Goal: Information Seeking & Learning: Learn about a topic

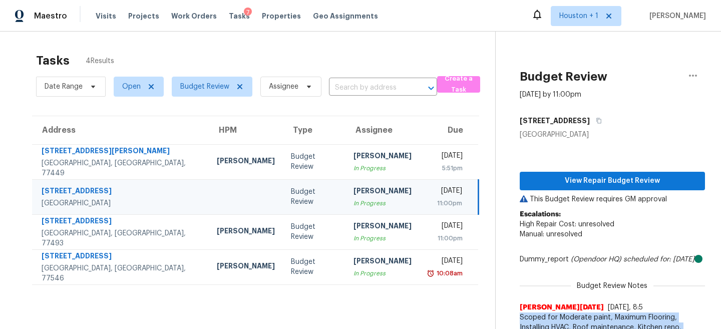
scroll to position [31, 0]
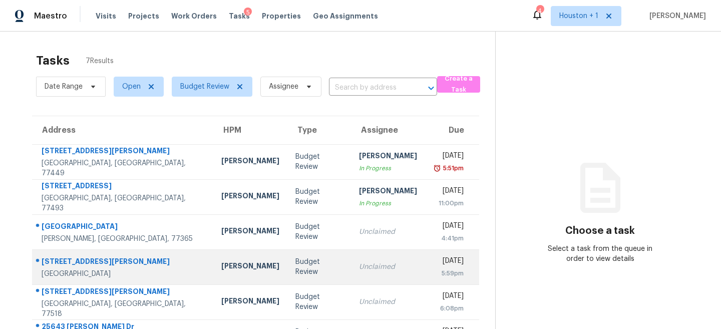
scroll to position [69, 0]
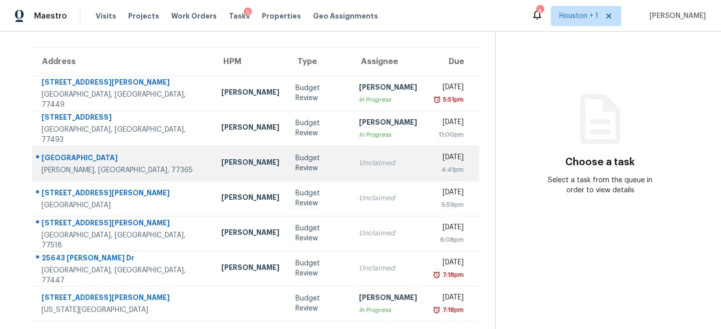
click at [359, 161] on div "Unclaimed" at bounding box center [388, 163] width 58 height 10
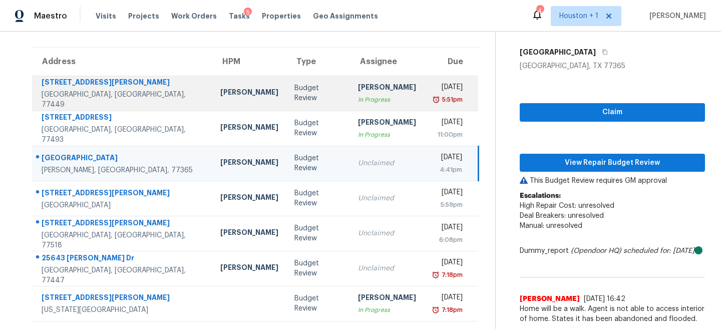
click at [350, 101] on td "Steven Rosas In Progress" at bounding box center [387, 93] width 74 height 35
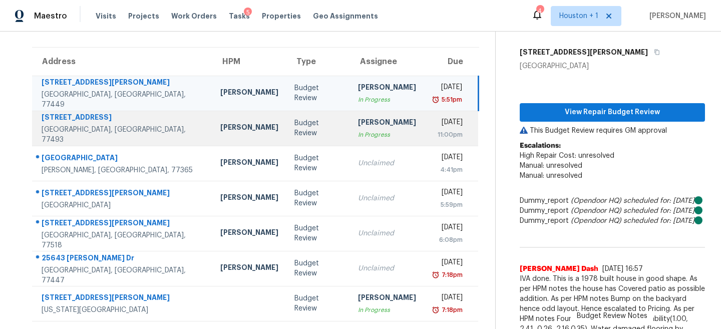
click at [360, 142] on td "Steven Rosas In Progress" at bounding box center [387, 128] width 74 height 35
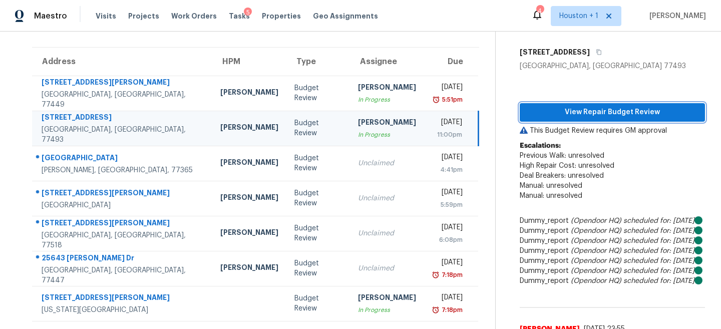
click at [625, 113] on span "View Repair Budget Review" at bounding box center [612, 112] width 169 height 13
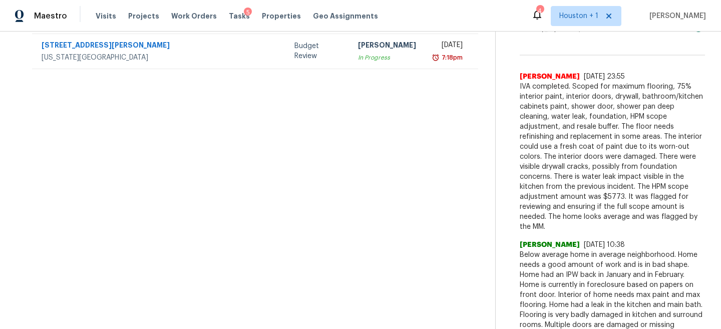
scroll to position [520, 0]
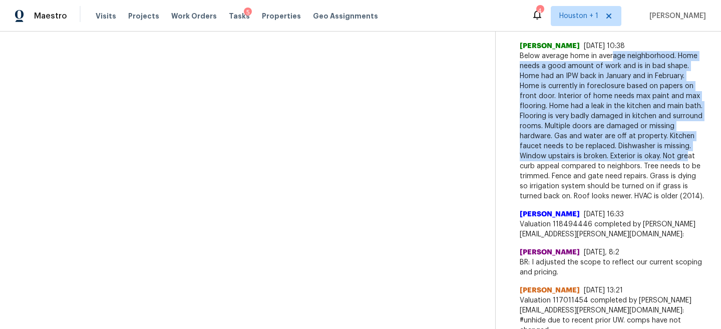
drag, startPoint x: 612, startPoint y: 116, endPoint x: 685, endPoint y: 216, distance: 124.4
click at [685, 201] on span "Below average home in average neighborhood. Home needs a good amount of work an…" at bounding box center [612, 126] width 185 height 150
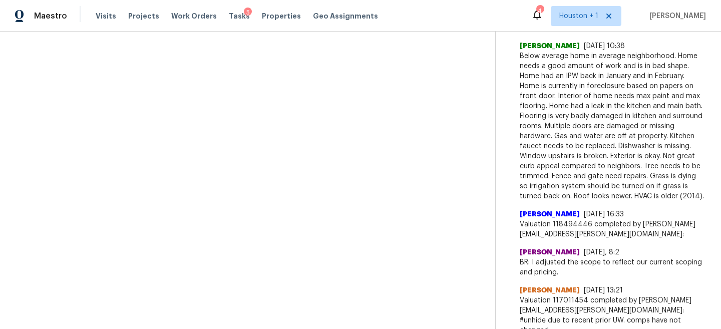
click at [637, 201] on span "Below average home in average neighborhood. Home needs a good amount of work an…" at bounding box center [612, 126] width 185 height 150
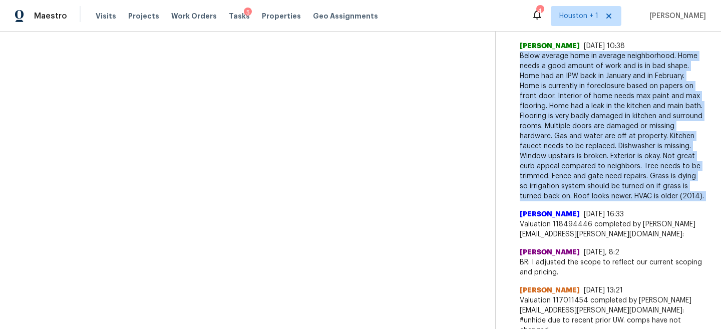
click at [637, 201] on span "Below average home in average neighborhood. Home needs a good amount of work an…" at bounding box center [612, 126] width 185 height 150
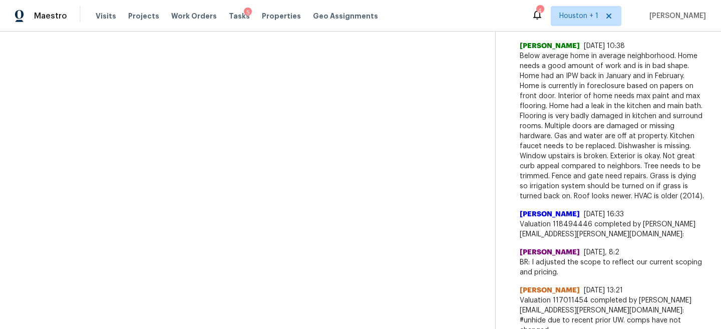
scroll to position [0, 0]
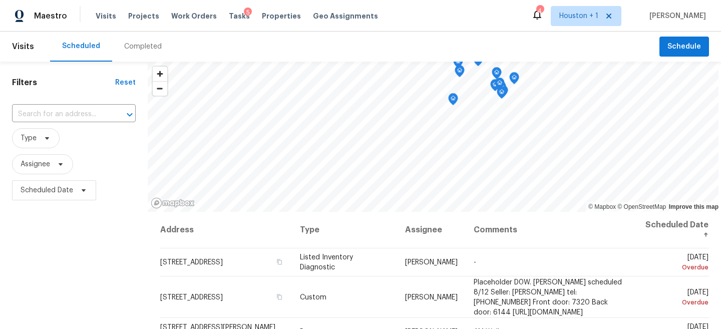
click at [137, 50] on div "Completed" at bounding box center [143, 47] width 38 height 10
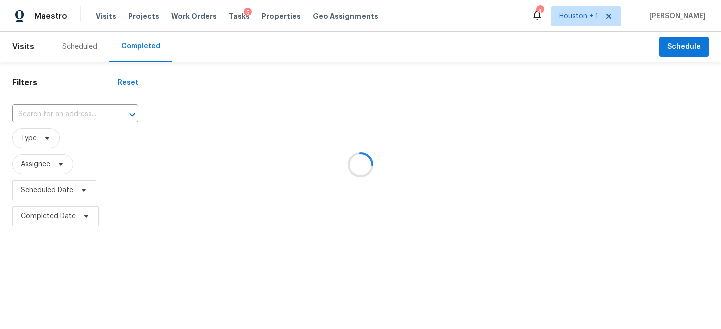
click at [72, 112] on div at bounding box center [360, 164] width 721 height 329
click at [57, 114] on div at bounding box center [360, 164] width 721 height 329
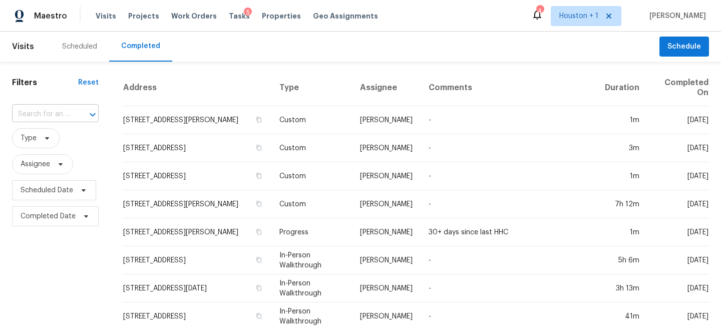
click at [40, 116] on input "text" at bounding box center [41, 115] width 59 height 16
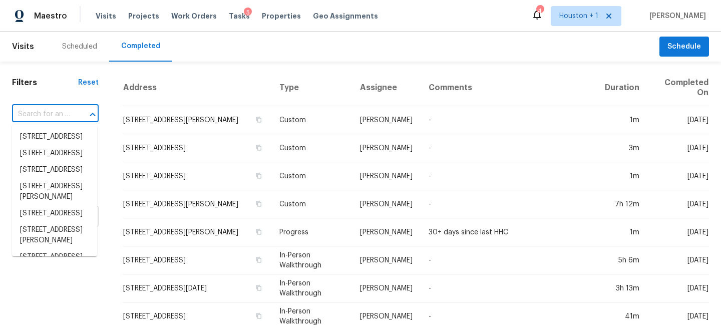
paste input "2222 Princess Snow Cir, Katy, TX 77493"
type input "2222 Princess Snow Cir, Katy, TX 77493"
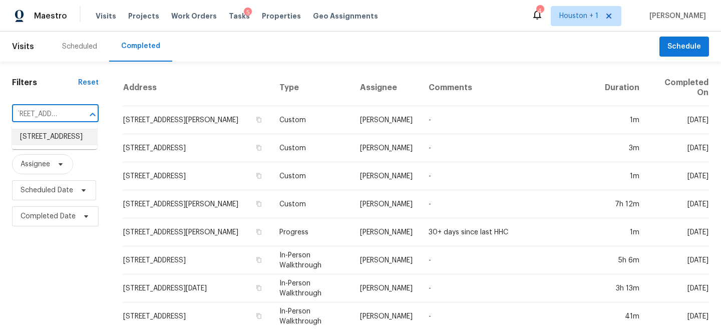
click at [52, 145] on li "2222 Princess Snow Cir, Katy, TX 77493" at bounding box center [54, 137] width 85 height 17
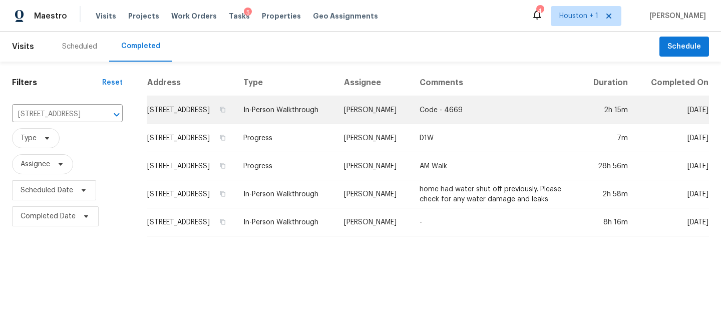
click at [480, 118] on td "Code - 4669" at bounding box center [495, 110] width 169 height 28
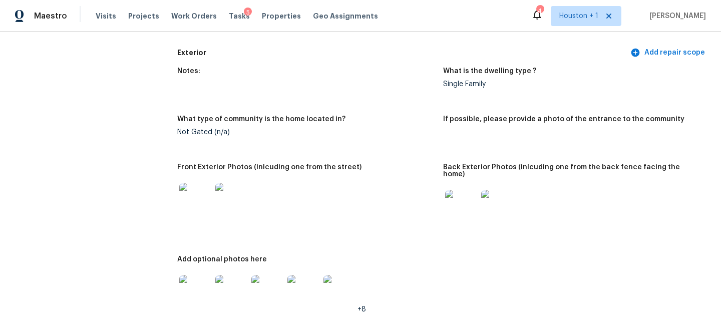
scroll to position [368, 0]
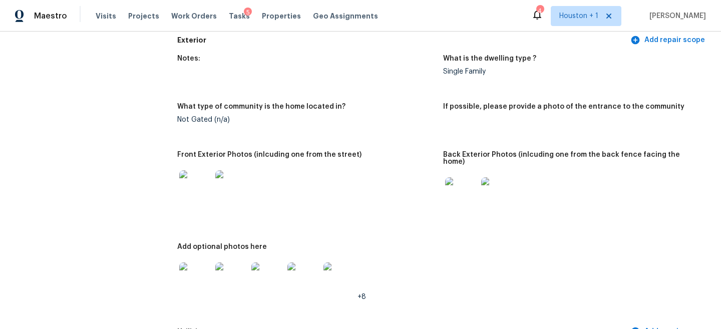
click at [191, 186] on img at bounding box center [195, 186] width 32 height 32
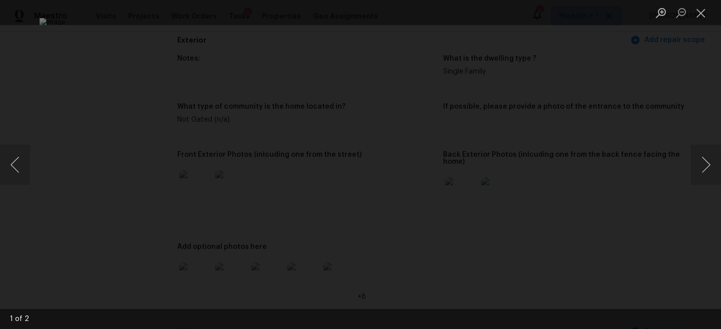
click at [425, 113] on img "Lightbox" at bounding box center [361, 164] width 642 height 293
click at [463, 173] on img "Lightbox" at bounding box center [332, 276] width 1290 height 589
click at [463, 173] on img "Lightbox" at bounding box center [333, 277] width 1290 height 589
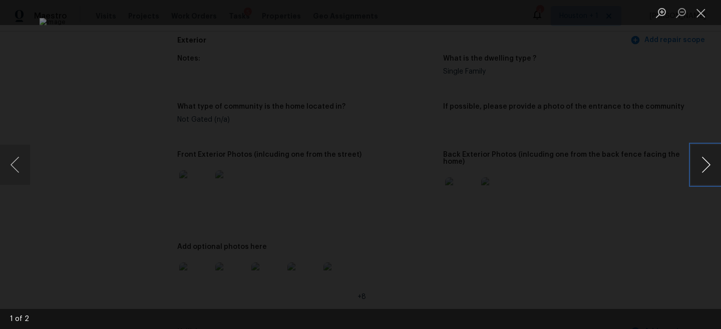
click at [702, 164] on button "Next image" at bounding box center [706, 165] width 30 height 40
click at [663, 124] on div "Lightbox" at bounding box center [360, 164] width 721 height 329
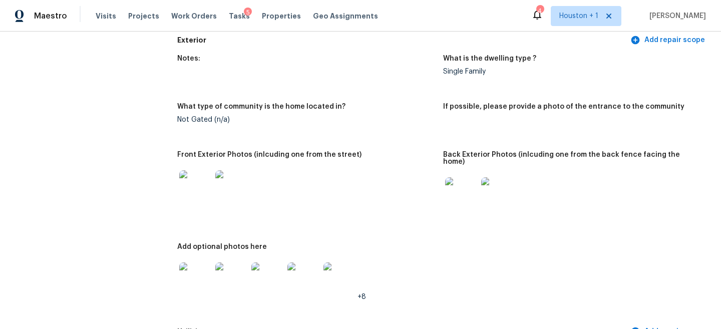
click at [191, 275] on img at bounding box center [195, 278] width 32 height 32
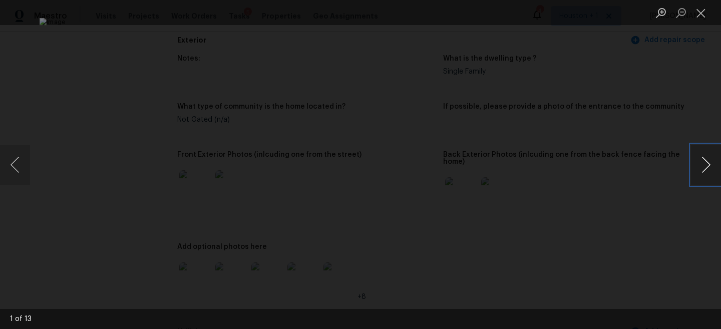
click at [704, 167] on button "Next image" at bounding box center [706, 165] width 30 height 40
click at [16, 163] on button "Previous image" at bounding box center [15, 165] width 30 height 40
click at [708, 171] on button "Next image" at bounding box center [706, 165] width 30 height 40
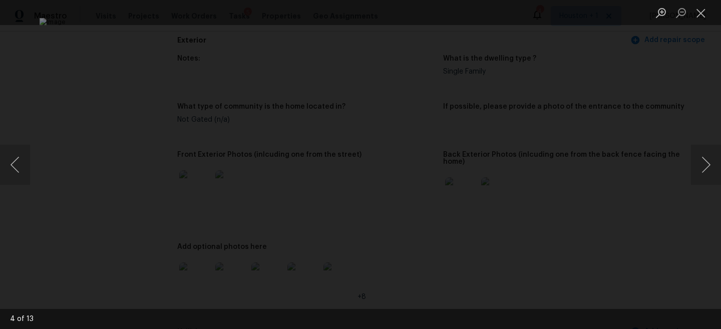
click at [658, 113] on div "Lightbox" at bounding box center [360, 164] width 721 height 329
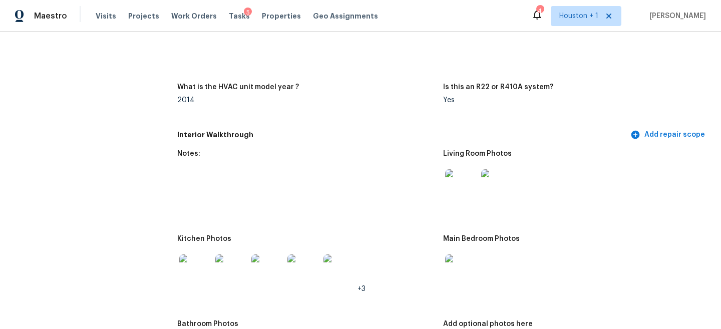
scroll to position [1015, 0]
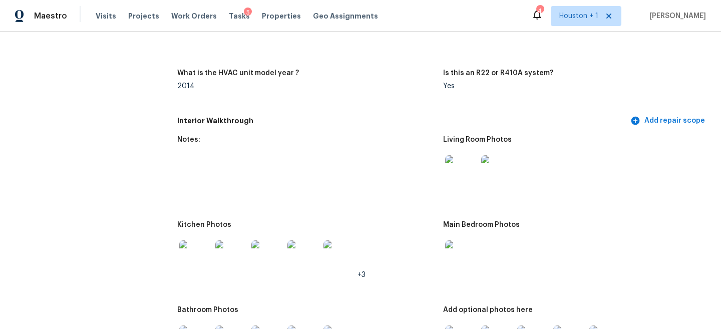
click at [471, 167] on img at bounding box center [461, 171] width 32 height 32
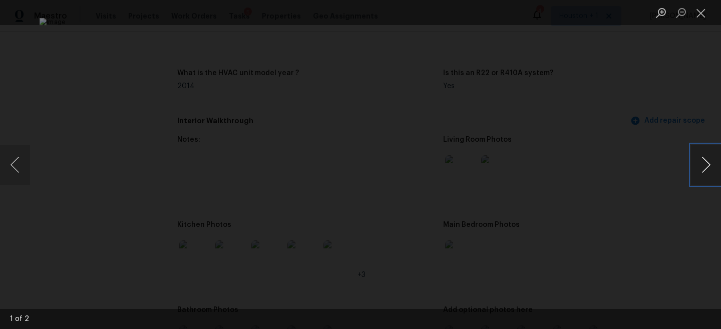
click at [708, 169] on button "Next image" at bounding box center [706, 165] width 30 height 40
click at [670, 136] on div "Lightbox" at bounding box center [360, 164] width 721 height 329
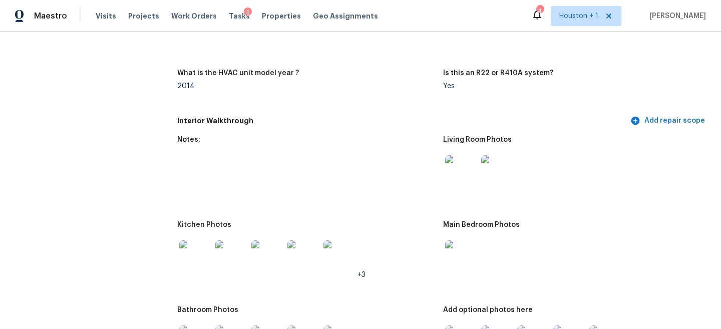
click at [198, 252] on img at bounding box center [195, 256] width 32 height 32
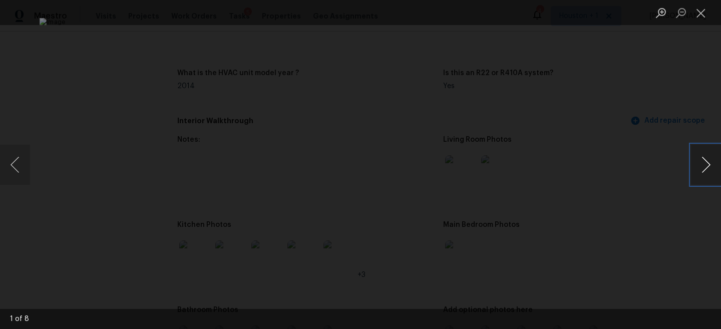
click at [695, 162] on button "Next image" at bounding box center [706, 165] width 30 height 40
click at [698, 162] on button "Next image" at bounding box center [706, 165] width 30 height 40
click at [663, 110] on div "Lightbox" at bounding box center [360, 164] width 721 height 329
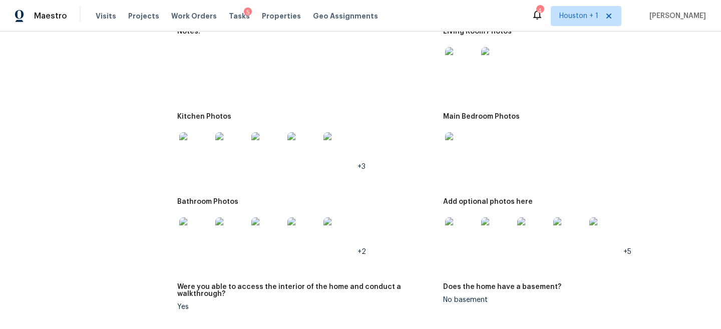
scroll to position [1150, 0]
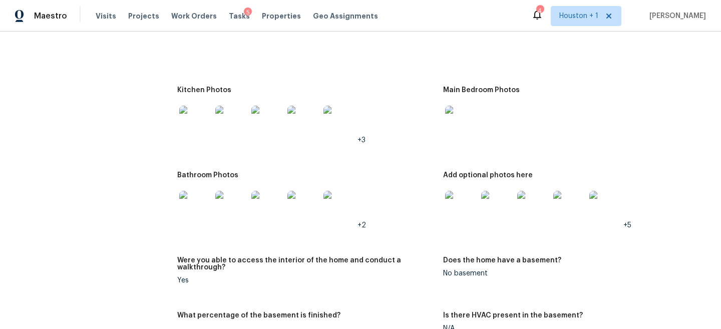
click at [193, 199] on img at bounding box center [195, 207] width 32 height 32
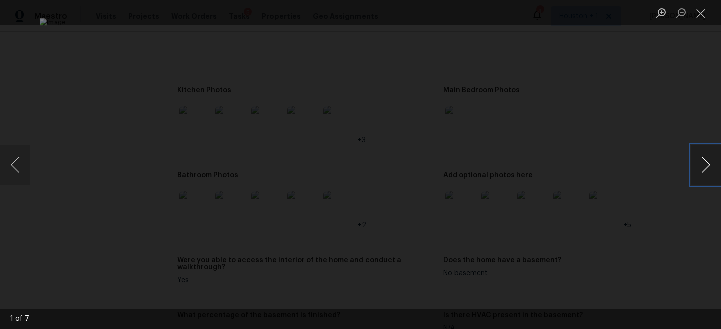
click at [700, 161] on button "Next image" at bounding box center [706, 165] width 30 height 40
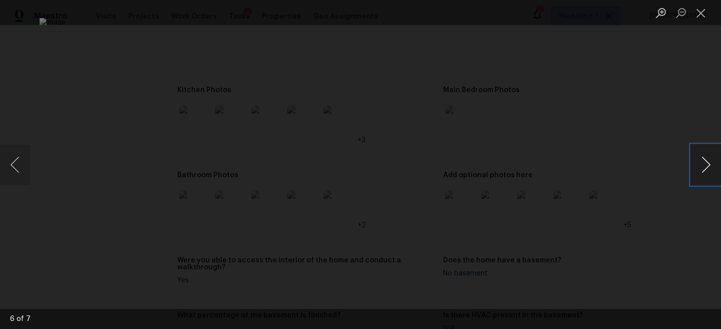
click at [700, 161] on button "Next image" at bounding box center [706, 165] width 30 height 40
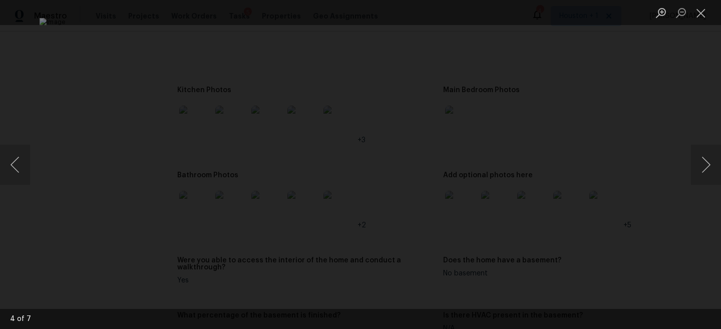
click at [669, 115] on div "Lightbox" at bounding box center [360, 164] width 721 height 329
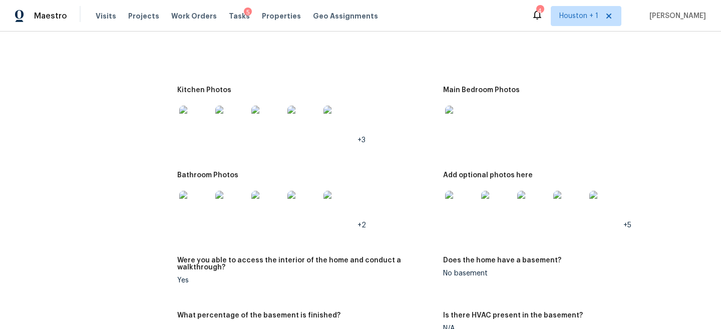
click at [192, 116] on img at bounding box center [195, 122] width 32 height 32
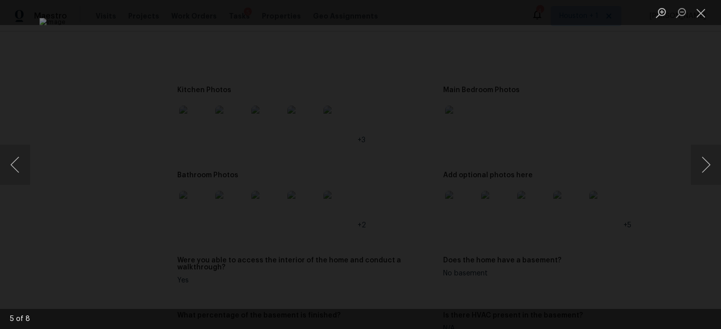
click at [678, 158] on div "Lightbox" at bounding box center [360, 164] width 721 height 329
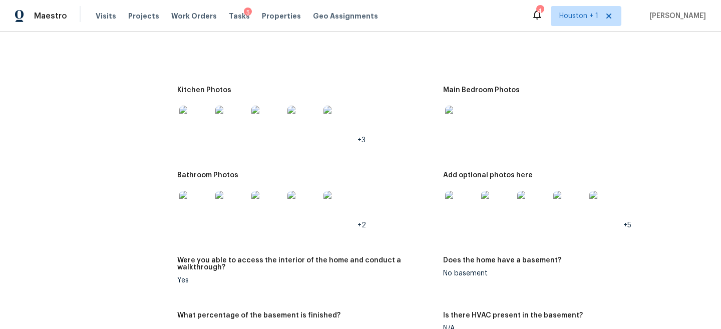
click at [468, 191] on img at bounding box center [461, 207] width 32 height 32
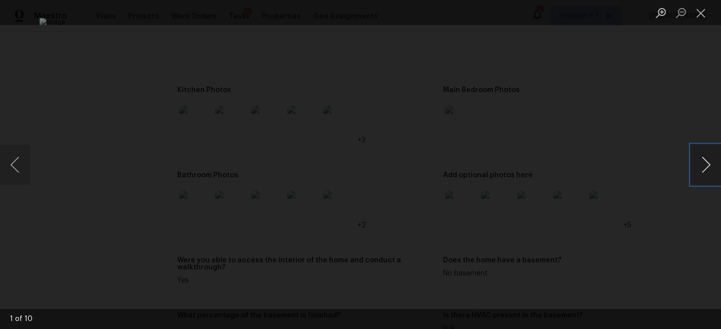
click at [706, 166] on button "Next image" at bounding box center [706, 165] width 30 height 40
click at [703, 169] on button "Next image" at bounding box center [706, 165] width 30 height 40
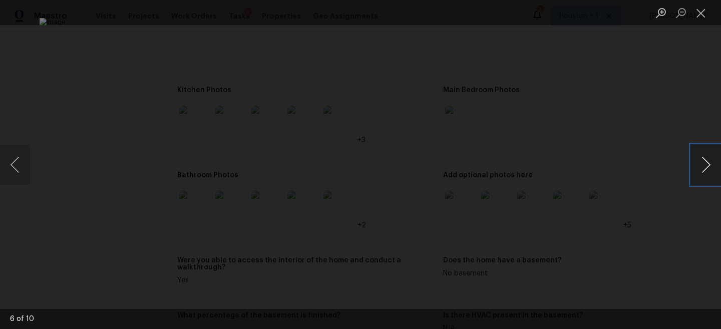
click at [703, 169] on button "Next image" at bounding box center [706, 165] width 30 height 40
click at [710, 162] on button "Next image" at bounding box center [706, 165] width 30 height 40
click at [664, 81] on div "Lightbox" at bounding box center [360, 164] width 721 height 329
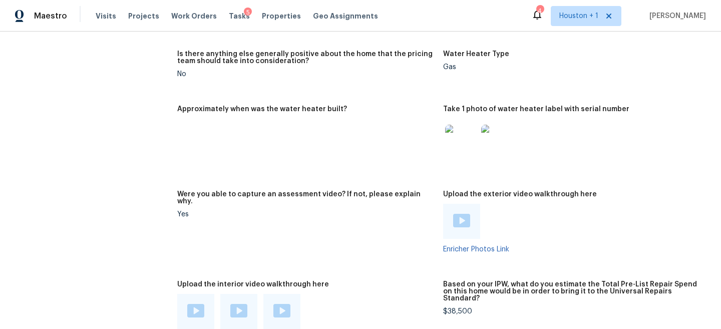
scroll to position [1856, 0]
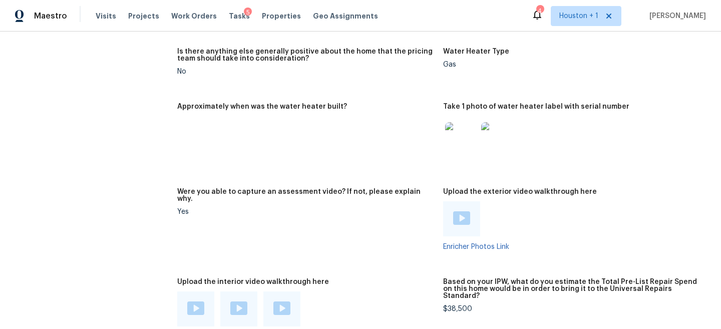
click at [460, 122] on img at bounding box center [461, 138] width 32 height 32
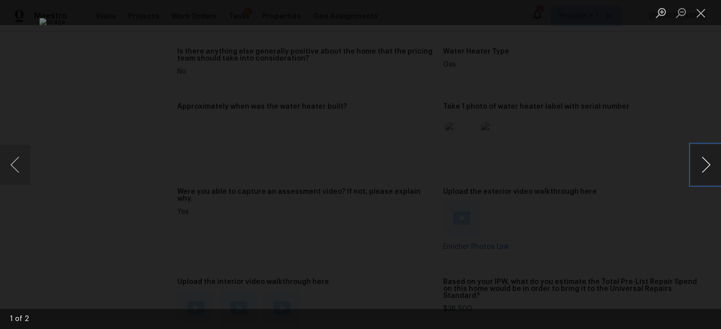
click at [712, 159] on button "Next image" at bounding box center [706, 165] width 30 height 40
click at [690, 116] on div "Lightbox" at bounding box center [360, 164] width 721 height 329
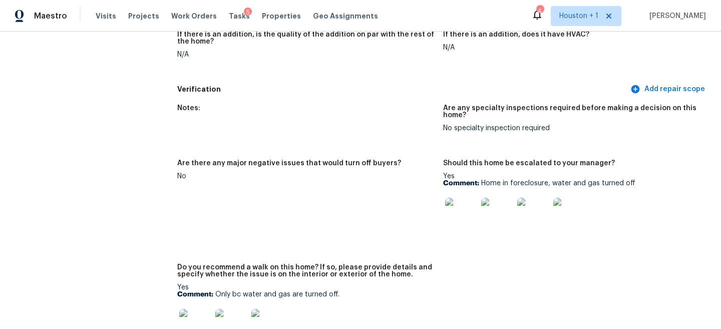
scroll to position [2260, 0]
click at [456, 200] on img at bounding box center [461, 213] width 32 height 32
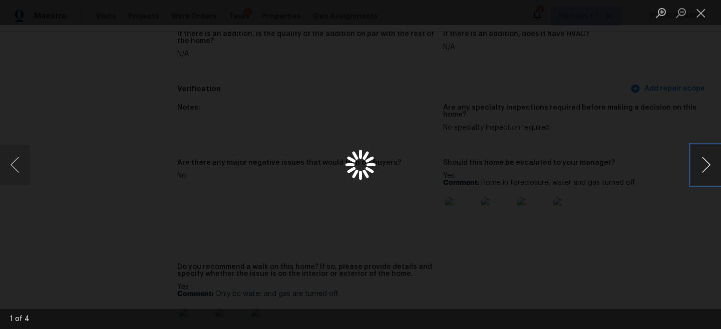
click at [697, 158] on button "Next image" at bounding box center [706, 165] width 30 height 40
click at [701, 17] on button "Close lightbox" at bounding box center [701, 13] width 20 height 18
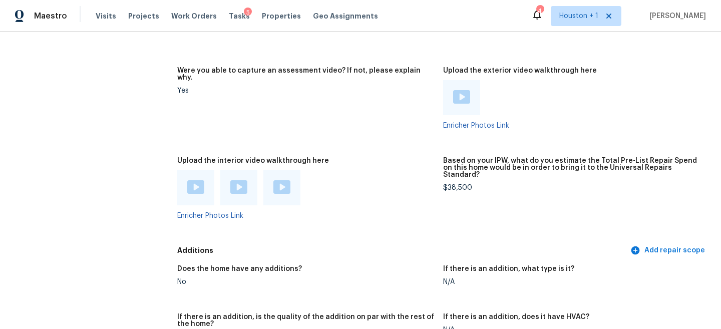
scroll to position [1977, 0]
click at [462, 91] on img at bounding box center [461, 98] width 17 height 14
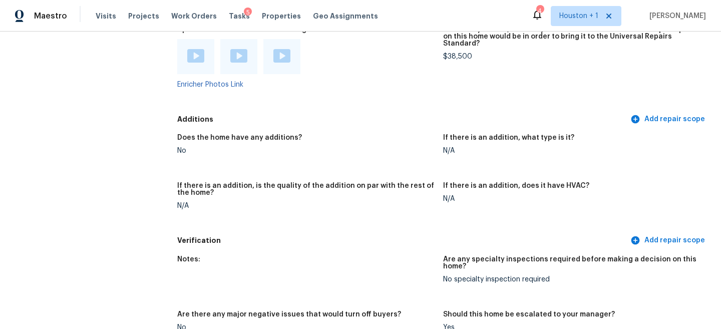
scroll to position [2346, 0]
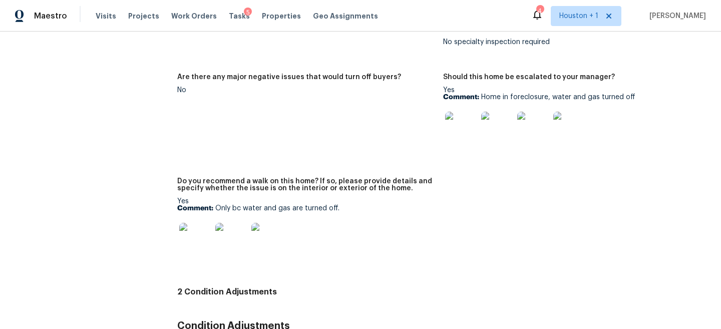
click at [196, 223] on img at bounding box center [195, 239] width 32 height 32
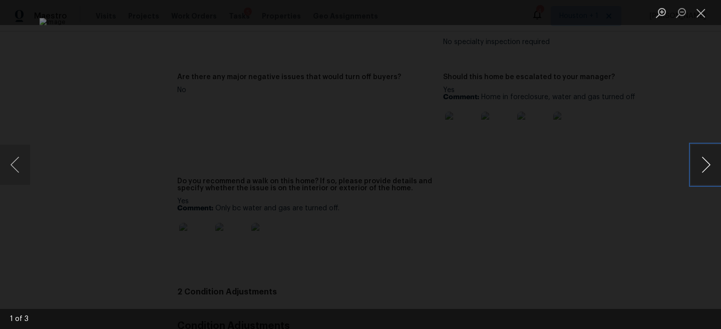
click at [702, 165] on button "Next image" at bounding box center [706, 165] width 30 height 40
click at [668, 131] on div "Lightbox" at bounding box center [360, 164] width 721 height 329
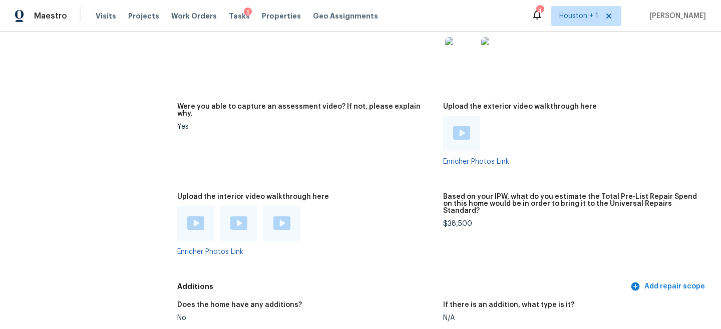
scroll to position [1941, 0]
click at [465, 194] on div "Based on your IPW, what do you estimate the Total Pre-List Repair Spend on this…" at bounding box center [572, 207] width 258 height 27
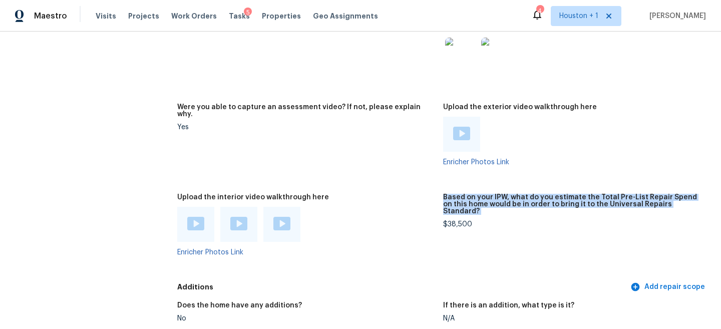
click at [465, 194] on div "Based on your IPW, what do you estimate the Total Pre-List Repair Spend on this…" at bounding box center [572, 207] width 258 height 27
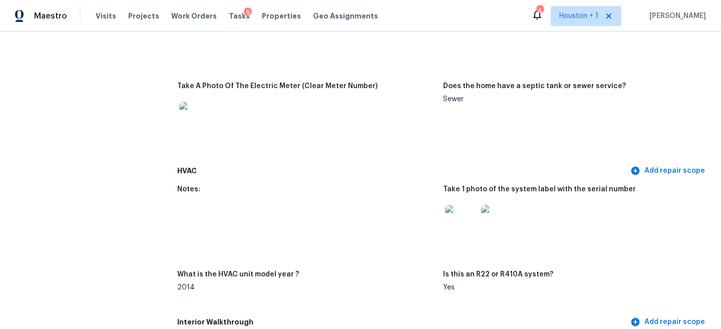
scroll to position [0, 0]
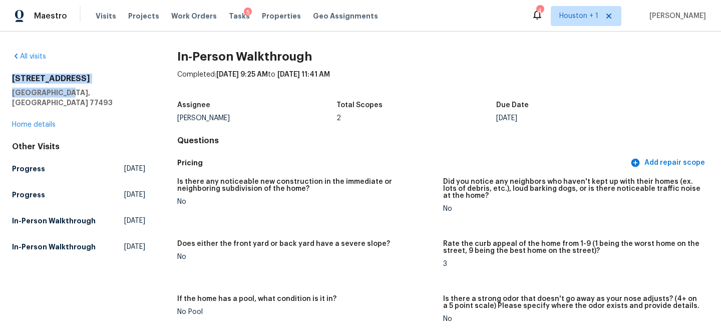
drag, startPoint x: 73, startPoint y: 90, endPoint x: 0, endPoint y: 75, distance: 74.6
click at [0, 75] on div "All visits 2222 Princess Snow Cir Katy, TX 77493 Home details Other Visits Prog…" at bounding box center [360, 180] width 721 height 297
copy div "2222 Princess Snow Cir Katy, TX 77493"
click at [200, 143] on h4 "Questions" at bounding box center [443, 141] width 532 height 10
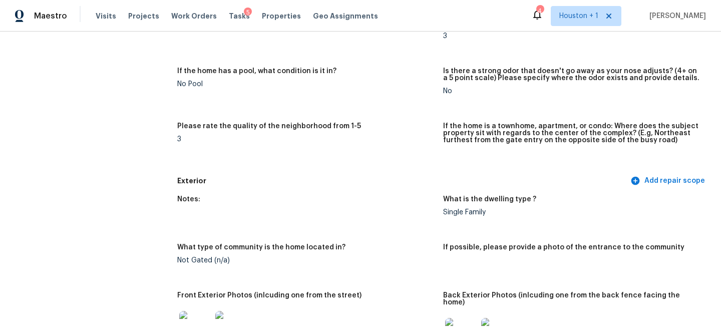
scroll to position [400, 0]
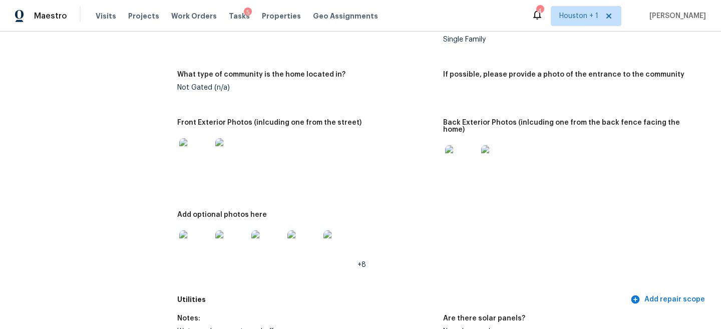
click at [199, 151] on img at bounding box center [195, 154] width 32 height 32
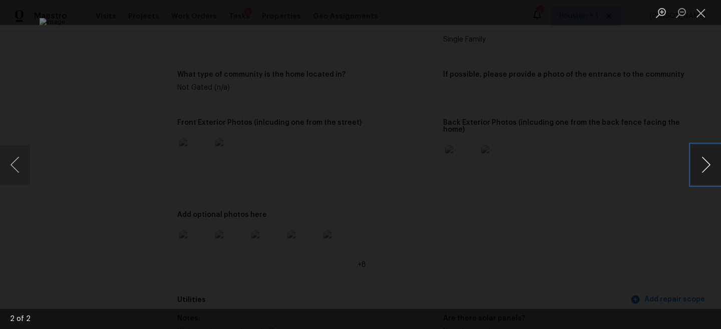
click at [708, 170] on button "Next image" at bounding box center [706, 165] width 30 height 40
click at [668, 102] on div "Lightbox" at bounding box center [360, 164] width 721 height 329
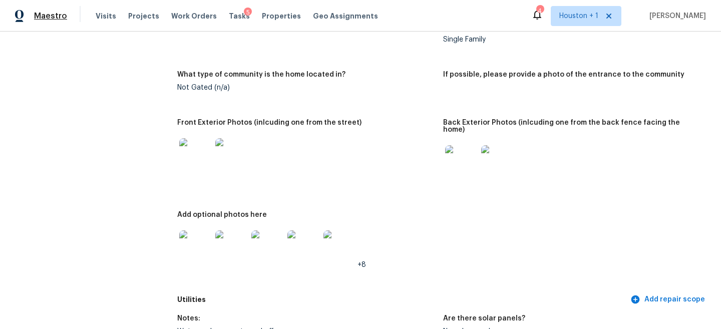
click at [44, 12] on span "Maestro" at bounding box center [50, 16] width 33 height 10
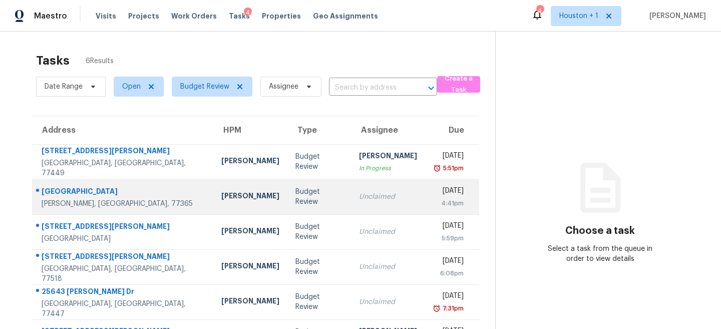
click at [295, 197] on div "Budget Review" at bounding box center [319, 197] width 48 height 20
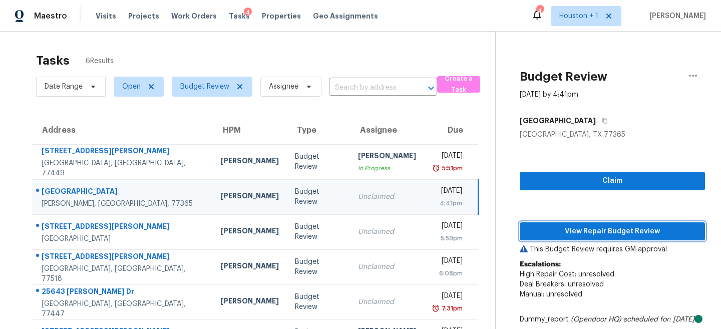
click at [648, 227] on span "View Repair Budget Review" at bounding box center [612, 231] width 169 height 13
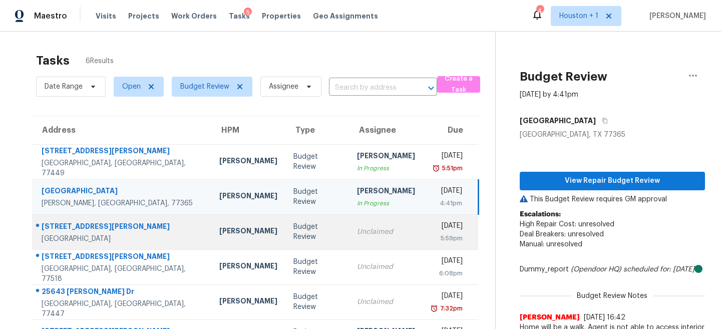
click at [357, 235] on div "Unclaimed" at bounding box center [386, 232] width 58 height 10
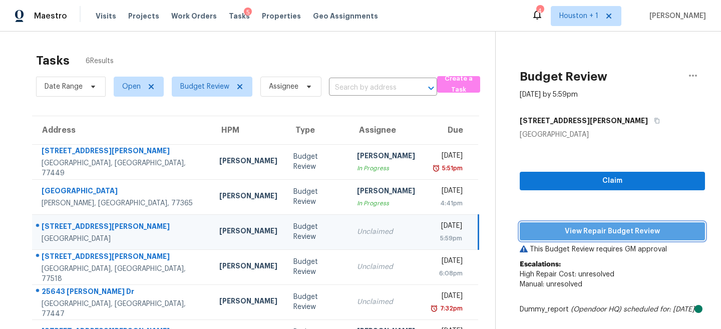
click at [575, 234] on span "View Repair Budget Review" at bounding box center [612, 231] width 169 height 13
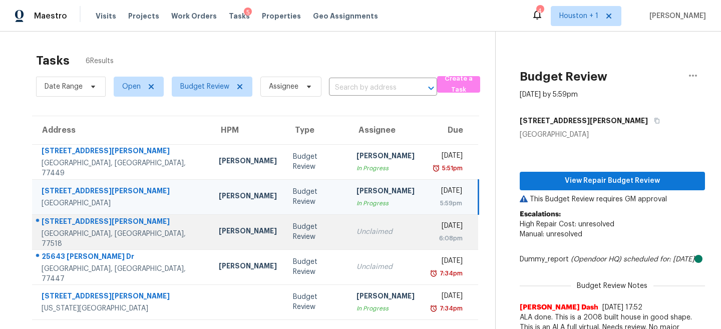
scroll to position [32, 0]
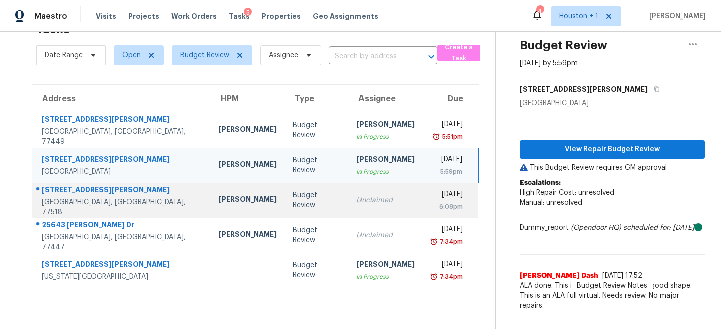
click at [226, 217] on td "Andy Taylor" at bounding box center [248, 200] width 74 height 35
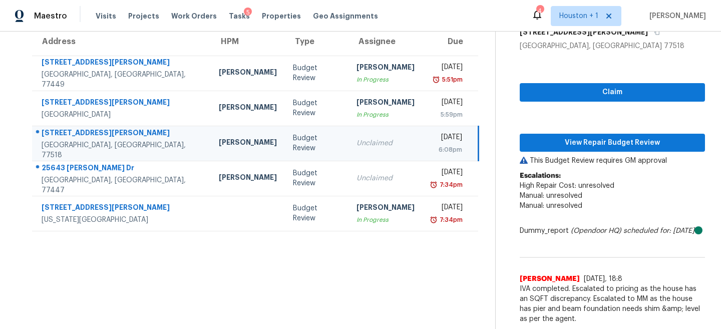
scroll to position [99, 0]
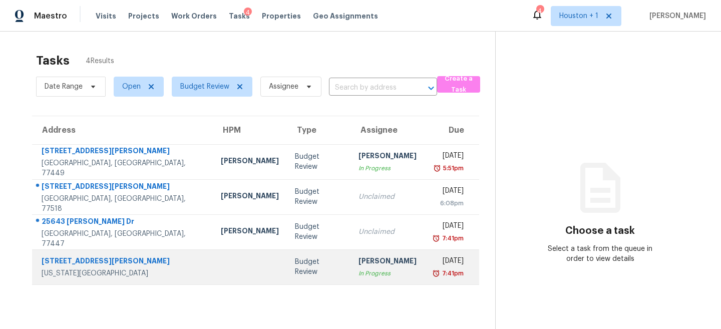
click at [358, 266] on div "[PERSON_NAME]" at bounding box center [387, 262] width 58 height 13
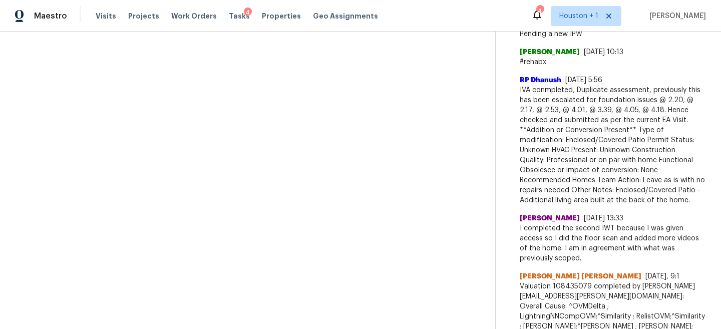
scroll to position [342, 0]
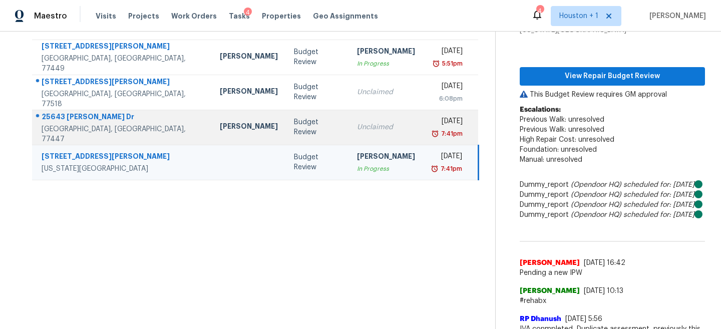
click at [355, 119] on td "Unclaimed" at bounding box center [386, 127] width 74 height 35
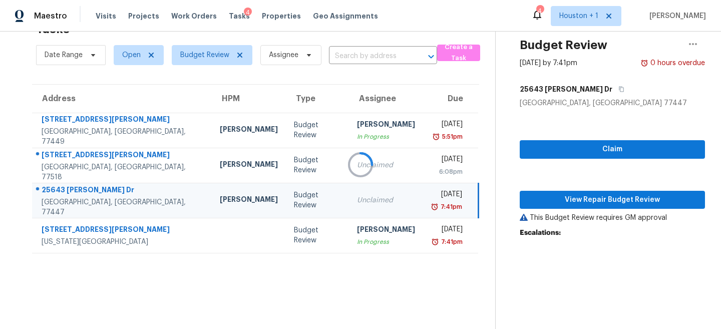
scroll to position [105, 0]
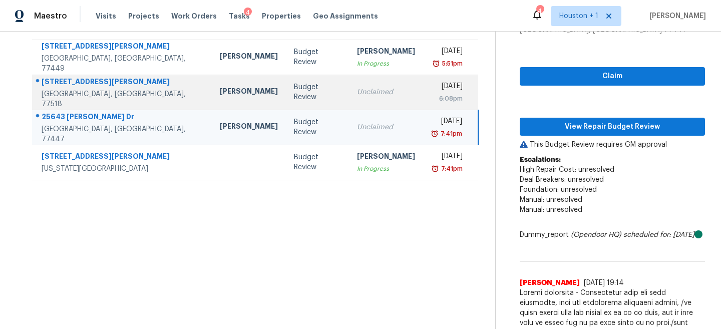
click at [294, 91] on div "Budget Review" at bounding box center [317, 92] width 47 height 20
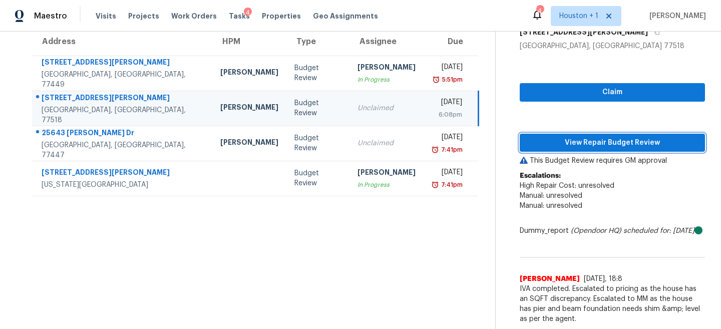
click at [606, 137] on span "View Repair Budget Review" at bounding box center [612, 143] width 169 height 13
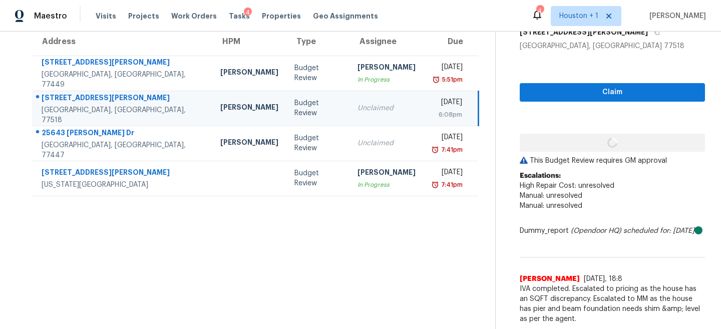
scroll to position [99, 0]
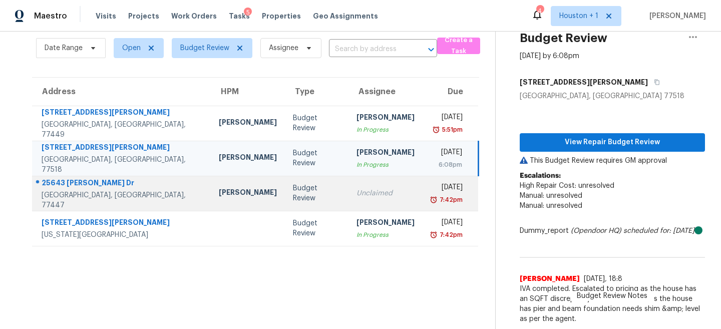
click at [348, 176] on td "Unclaimed" at bounding box center [385, 193] width 74 height 35
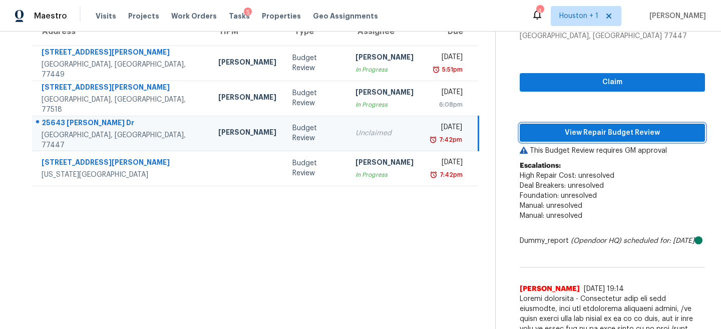
click at [599, 132] on span "View Repair Budget Review" at bounding box center [612, 133] width 169 height 13
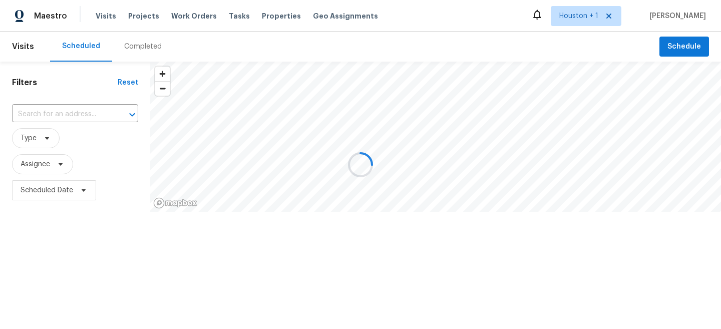
click at [155, 48] on div at bounding box center [360, 164] width 721 height 329
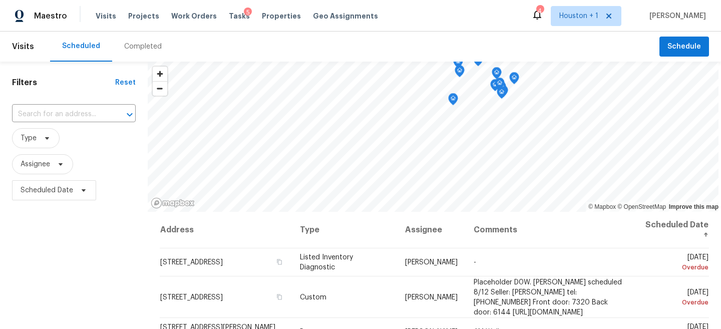
click at [150, 45] on div "Completed" at bounding box center [143, 47] width 38 height 10
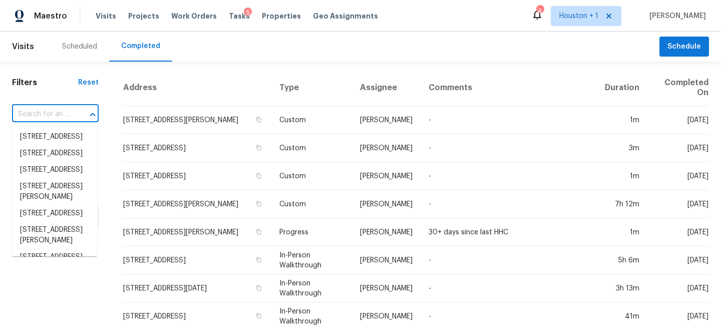
click at [46, 116] on input "text" at bounding box center [41, 115] width 59 height 16
paste input "3307 Triplett St, Bacliff, TX 77518"
type input "3307 Triplett St, Bacliff, TX 77518"
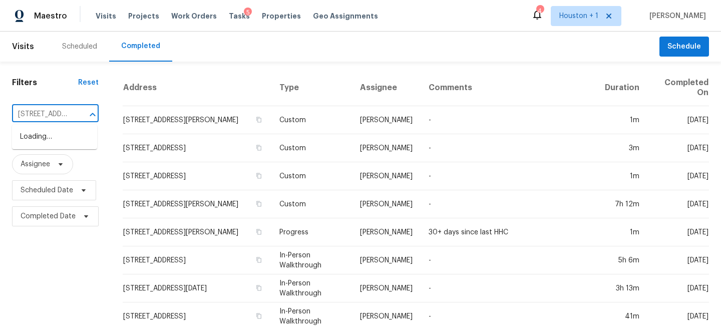
scroll to position [0, 55]
click at [66, 149] on li "3307 Triplett St, Bacliff, TX 77518" at bounding box center [54, 142] width 85 height 27
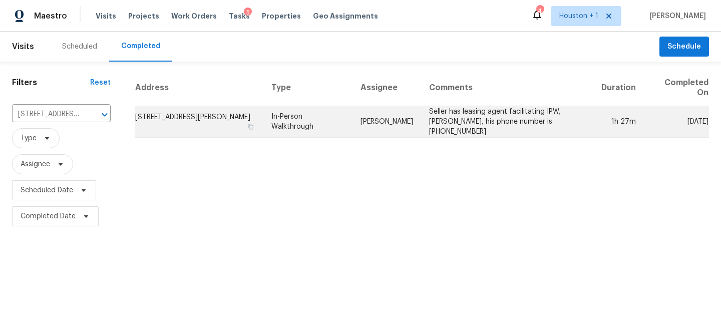
click at [345, 108] on td "In-Person Walkthrough" at bounding box center [307, 122] width 89 height 32
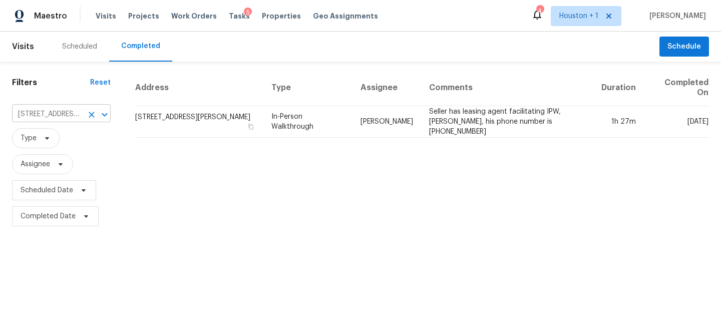
click at [72, 120] on input "3307 Triplett St, Bacliff, TX 77518" at bounding box center [47, 115] width 71 height 16
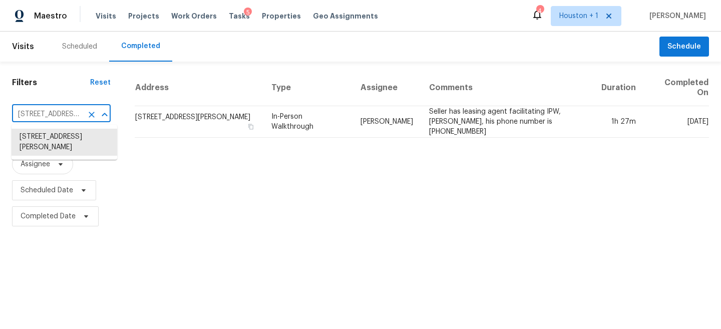
click at [72, 120] on input "3307 Triplett St, Bacliff, TX 77518" at bounding box center [47, 115] width 71 height 16
paste input "25643 Cathy Dr, Hockley, TX 77447"
type input "25643 Cathy Dr, Hockley, TX 77447"
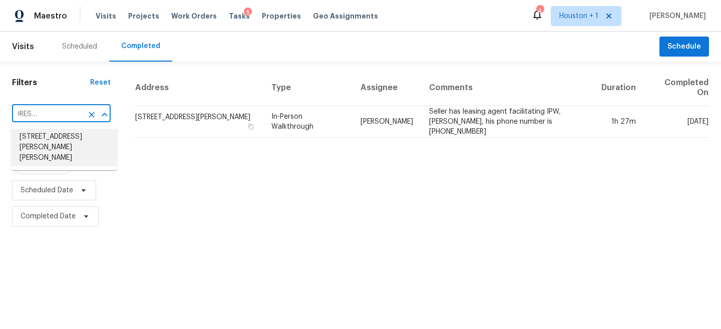
click at [68, 136] on li "25643 Cathy Dr, Hockley, TX 77447" at bounding box center [65, 148] width 106 height 38
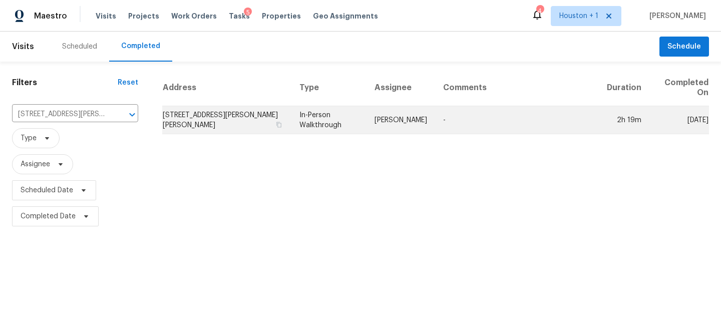
click at [225, 130] on td "25643 Cathy Dr, Hockley, TX 77447" at bounding box center [226, 120] width 129 height 28
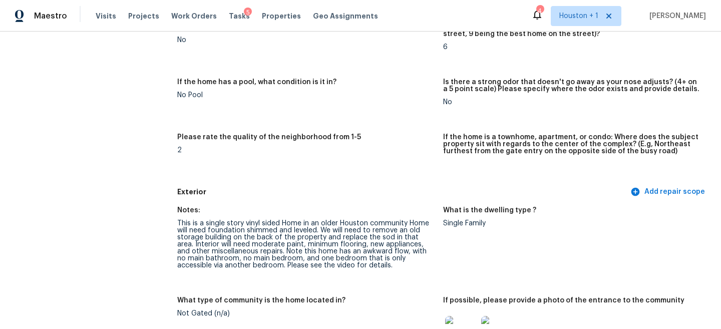
scroll to position [240, 0]
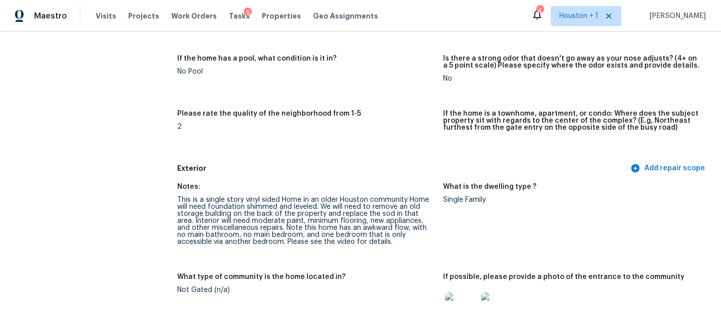
click at [206, 198] on div "This is a single story vinyl sided Home in an older Houston community Home will…" at bounding box center [306, 220] width 258 height 49
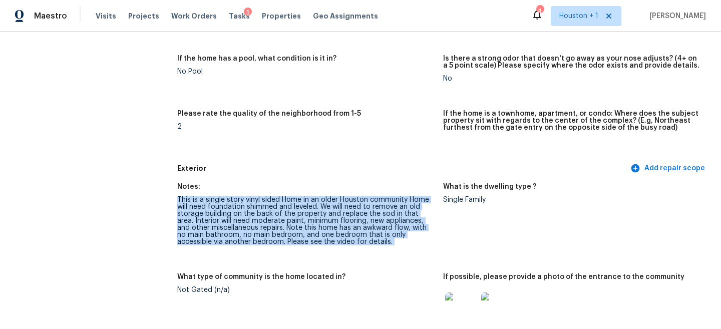
click at [206, 198] on div "This is a single story vinyl sided Home in an older Houston community Home will…" at bounding box center [306, 220] width 258 height 49
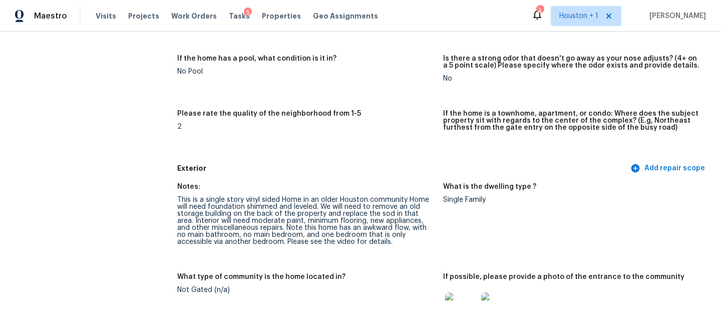
click at [216, 224] on div "This is a single story vinyl sided Home in an older Houston community Home will…" at bounding box center [306, 220] width 258 height 49
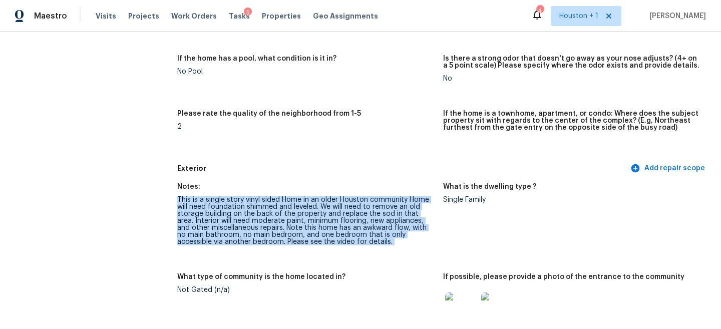
click at [216, 224] on div "This is a single story vinyl sided Home in an older Houston community Home will…" at bounding box center [306, 220] width 258 height 49
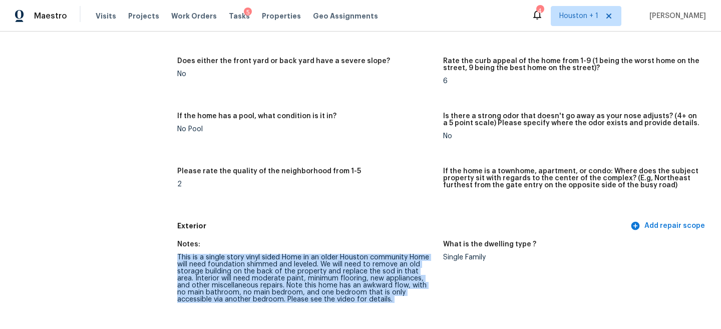
scroll to position [299, 0]
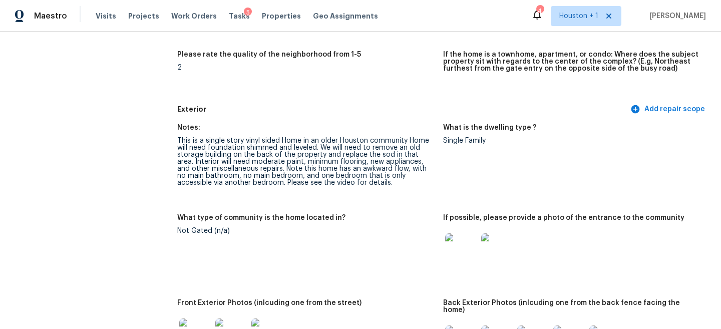
click at [230, 178] on div "This is a single story vinyl sided Home in an older Houston community Home will…" at bounding box center [306, 161] width 258 height 49
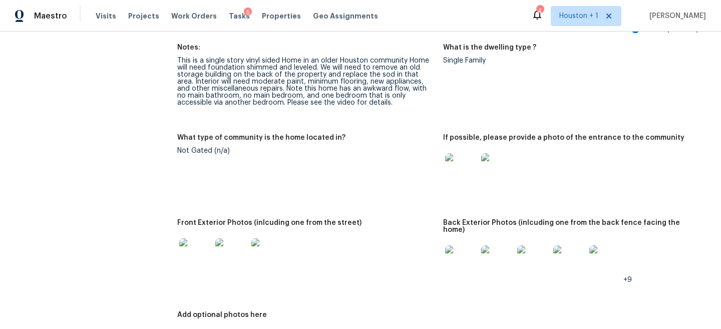
scroll to position [387, 0]
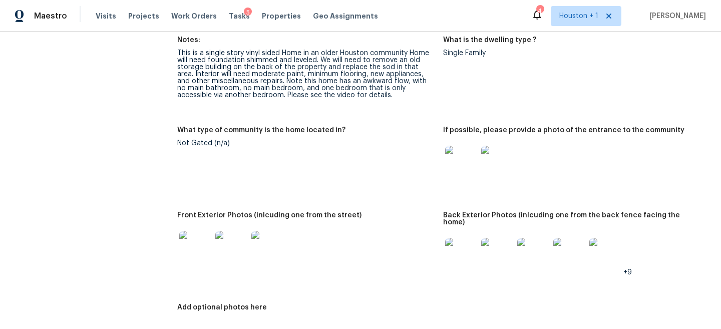
click at [458, 163] on img at bounding box center [461, 162] width 32 height 32
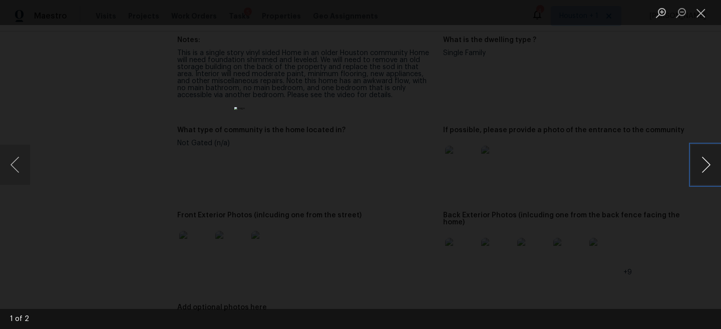
click at [706, 164] on button "Next image" at bounding box center [706, 165] width 30 height 40
click at [659, 129] on div "Lightbox" at bounding box center [360, 164] width 721 height 329
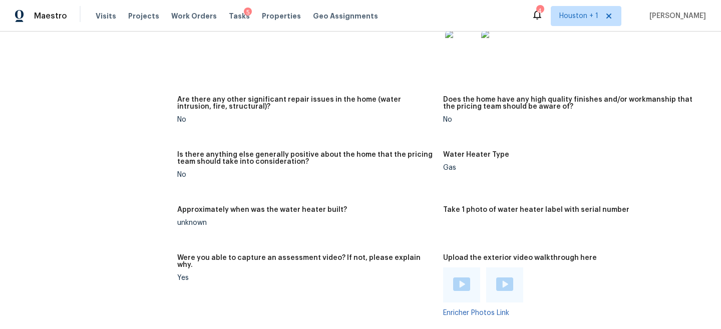
scroll to position [1740, 0]
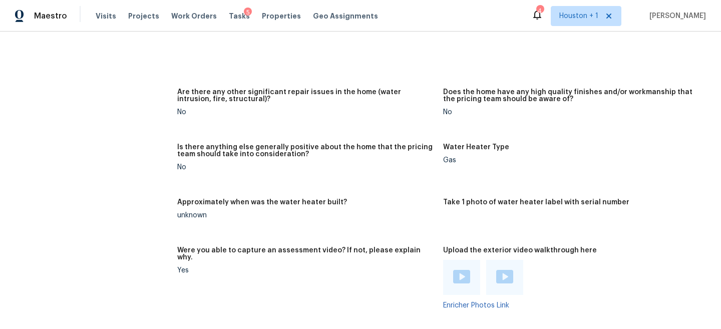
click at [463, 260] on div at bounding box center [461, 277] width 37 height 35
click at [461, 270] on img at bounding box center [461, 277] width 17 height 14
click at [504, 270] on img at bounding box center [504, 277] width 17 height 14
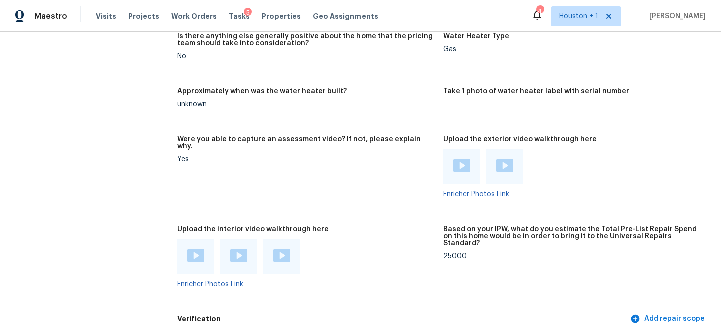
scroll to position [1866, 0]
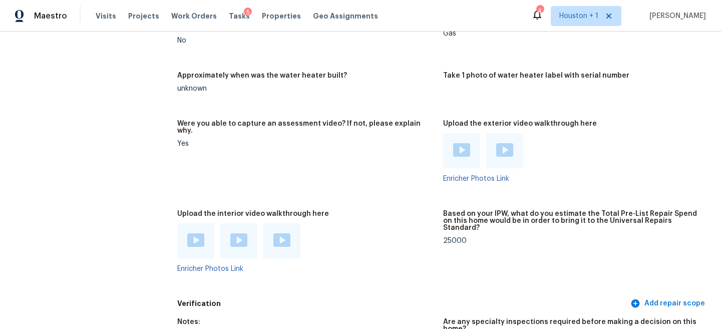
click at [195, 233] on img at bounding box center [195, 240] width 17 height 14
click at [237, 233] on img at bounding box center [238, 240] width 17 height 14
click at [286, 233] on img at bounding box center [281, 240] width 17 height 14
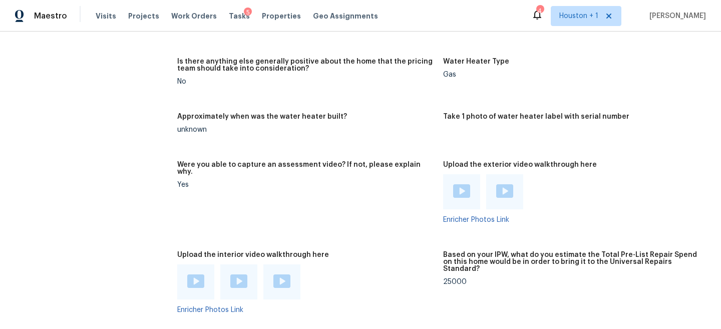
click at [502, 184] on img at bounding box center [504, 191] width 17 height 14
click at [457, 184] on img at bounding box center [461, 191] width 17 height 14
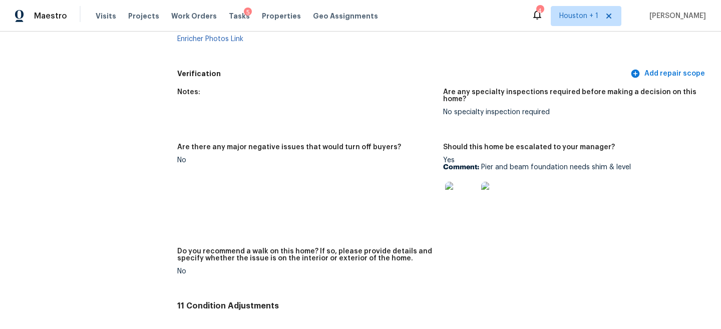
scroll to position [2096, 0]
click at [463, 190] on img at bounding box center [461, 197] width 32 height 32
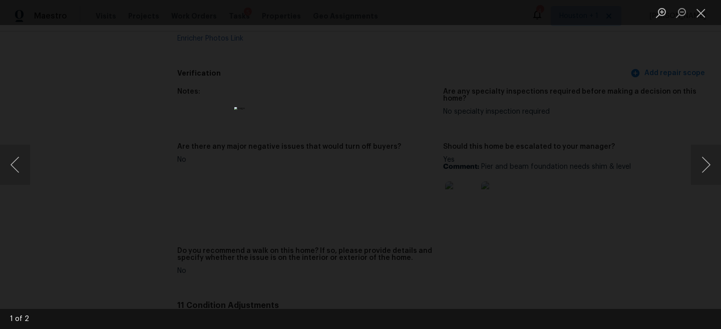
click at [625, 132] on div "Lightbox" at bounding box center [360, 164] width 721 height 329
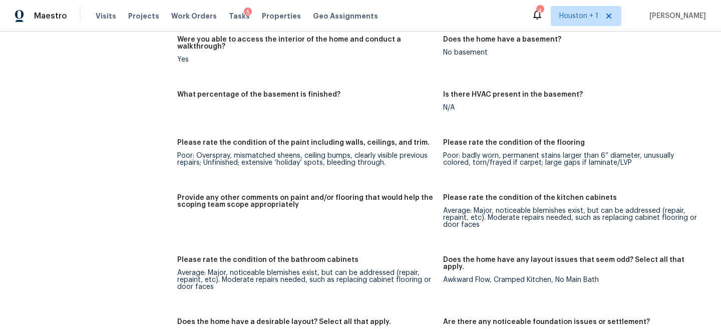
scroll to position [1398, 0]
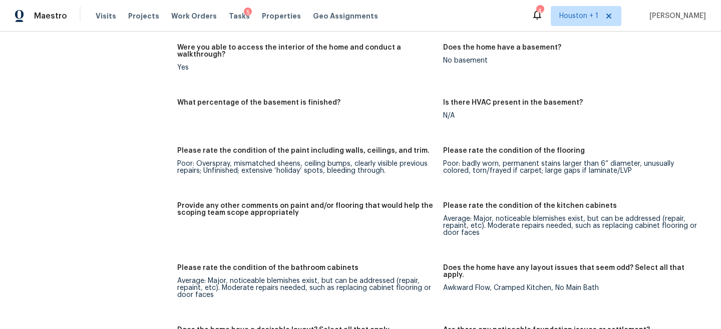
click at [478, 215] on div "Average: Major, noticeable blemishes exist, but can be addressed (repair, repai…" at bounding box center [572, 225] width 258 height 21
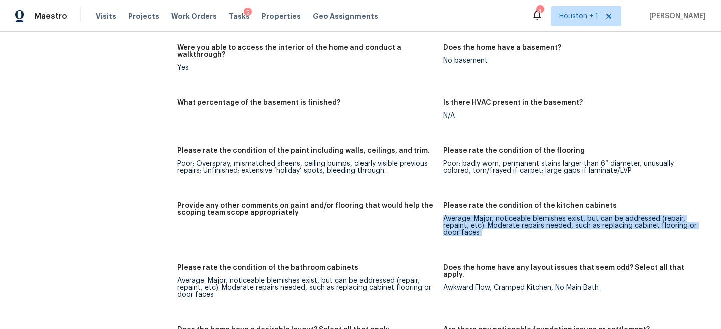
click at [478, 215] on div "Average: Major, noticeable blemishes exist, but can be addressed (repair, repai…" at bounding box center [572, 225] width 258 height 21
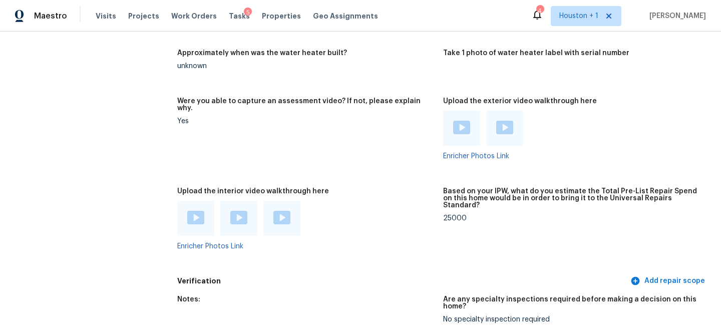
scroll to position [1930, 0]
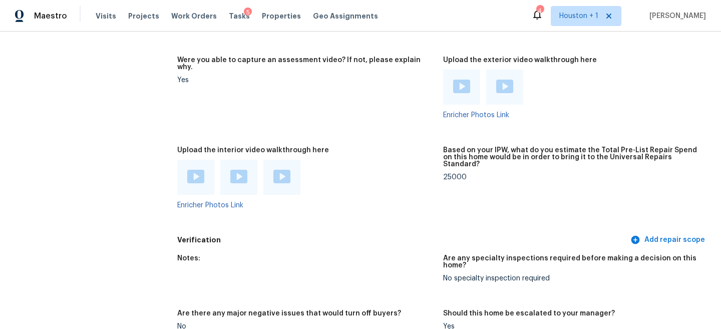
click at [502, 80] on img at bounding box center [504, 87] width 17 height 14
click at [457, 80] on img at bounding box center [461, 87] width 17 height 14
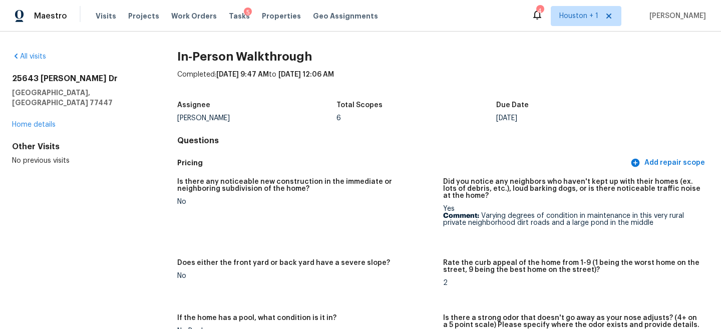
scroll to position [6, 0]
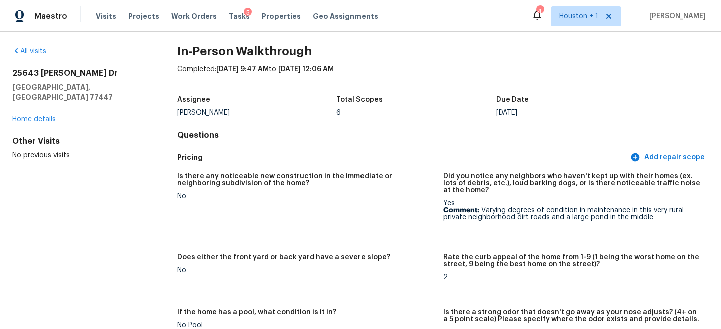
click at [341, 148] on div "Pricing Add repair scope" at bounding box center [443, 157] width 532 height 19
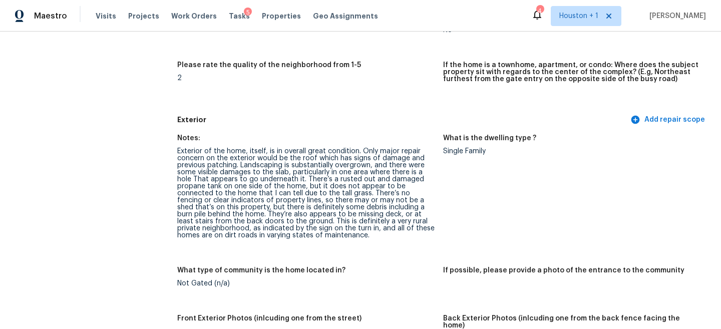
scroll to position [342, 0]
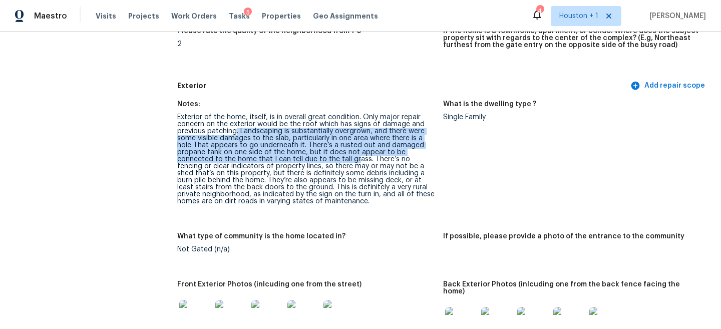
drag, startPoint x: 236, startPoint y: 130, endPoint x: 295, endPoint y: 159, distance: 65.4
click at [295, 159] on div "Exterior of the home, itself, is in overall great condition. Only major repair …" at bounding box center [306, 159] width 258 height 91
click at [281, 145] on div "Exterior of the home, itself, is in overall great condition. Only major repair …" at bounding box center [306, 159] width 258 height 91
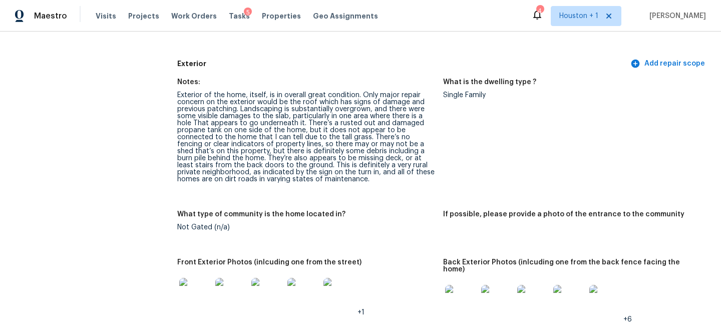
scroll to position [367, 0]
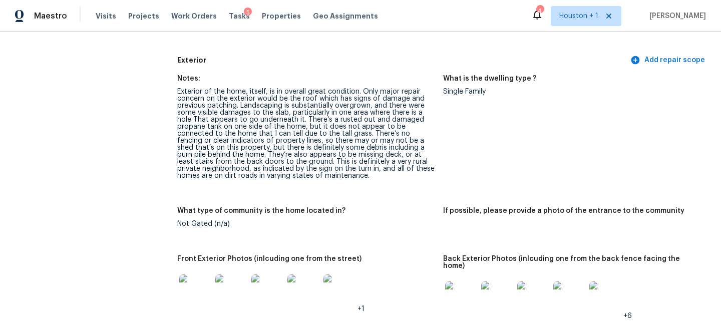
click at [262, 133] on div "Exterior of the home, itself, is in overall great condition. Only major repair …" at bounding box center [306, 133] width 258 height 91
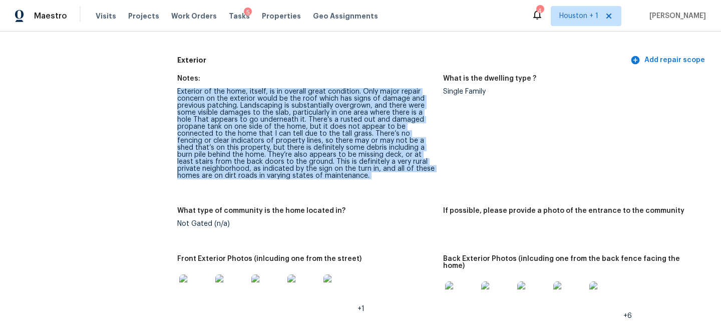
click at [262, 133] on div "Exterior of the home, itself, is in overall great condition. Only major repair …" at bounding box center [306, 133] width 258 height 91
click at [262, 136] on div "Exterior of the home, itself, is in overall great condition. Only major repair …" at bounding box center [306, 133] width 258 height 91
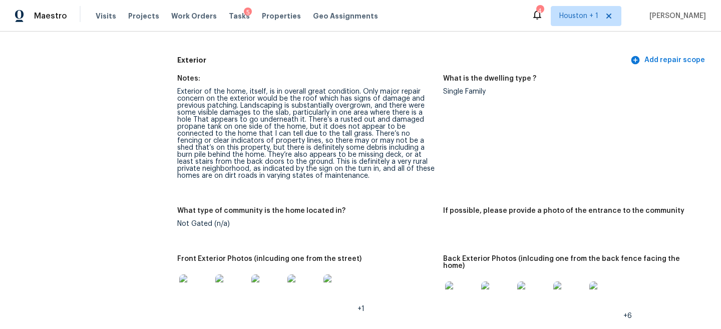
click at [194, 283] on img at bounding box center [195, 290] width 32 height 32
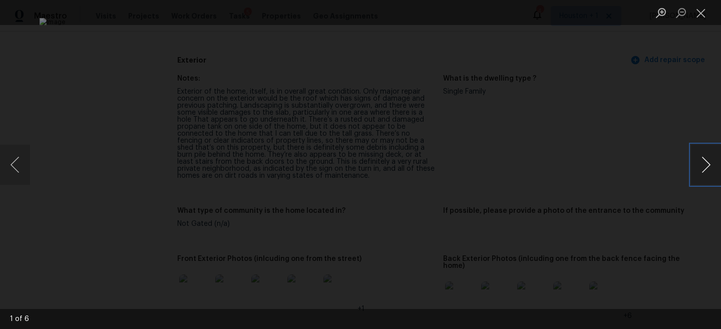
click at [710, 170] on button "Next image" at bounding box center [706, 165] width 30 height 40
click at [709, 170] on button "Next image" at bounding box center [706, 165] width 30 height 40
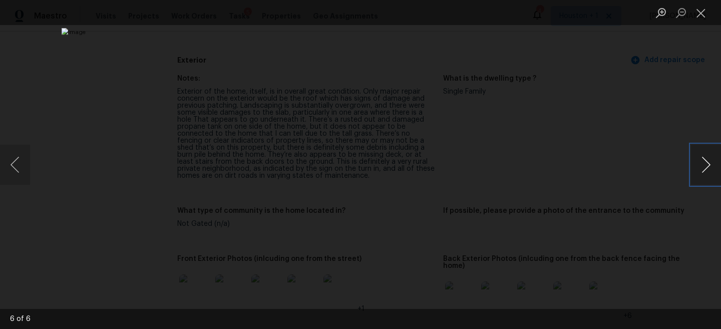
click at [709, 170] on button "Next image" at bounding box center [706, 165] width 30 height 40
click at [673, 132] on div "Lightbox" at bounding box center [360, 164] width 721 height 329
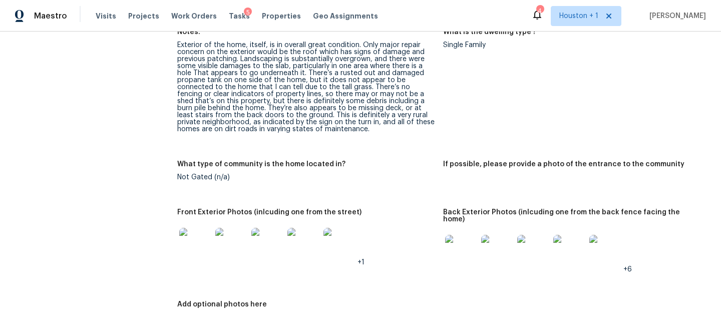
scroll to position [420, 0]
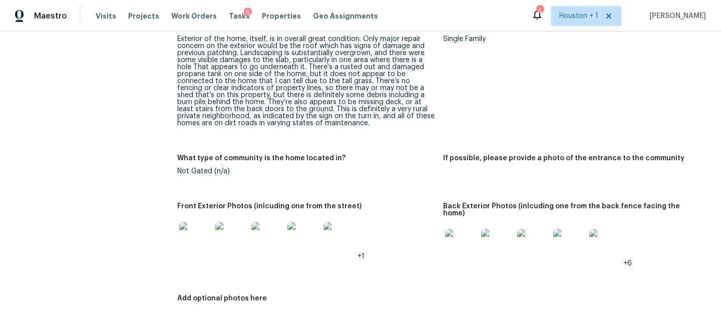
click at [460, 243] on img at bounding box center [461, 245] width 32 height 32
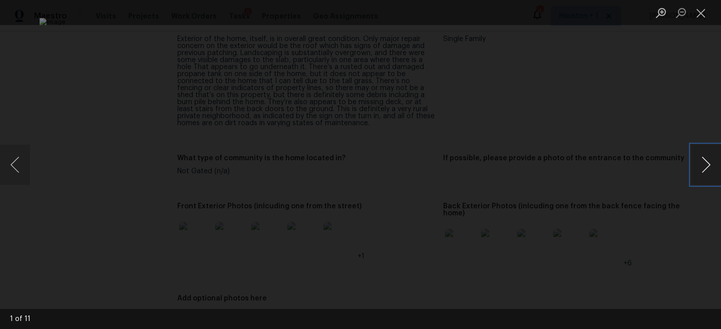
click at [708, 171] on button "Next image" at bounding box center [706, 165] width 30 height 40
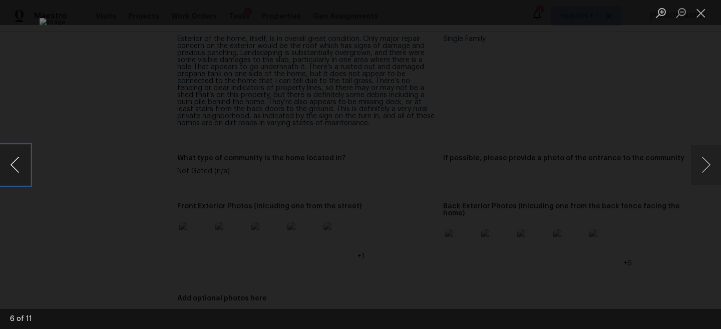
click at [23, 169] on button "Previous image" at bounding box center [15, 165] width 30 height 40
click at [709, 166] on button "Next image" at bounding box center [706, 165] width 30 height 40
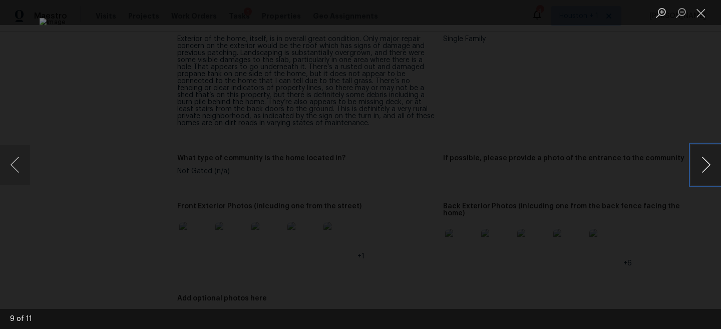
click at [709, 166] on button "Next image" at bounding box center [706, 165] width 30 height 40
click at [13, 175] on button "Previous image" at bounding box center [15, 165] width 30 height 40
click at [705, 163] on button "Next image" at bounding box center [706, 165] width 30 height 40
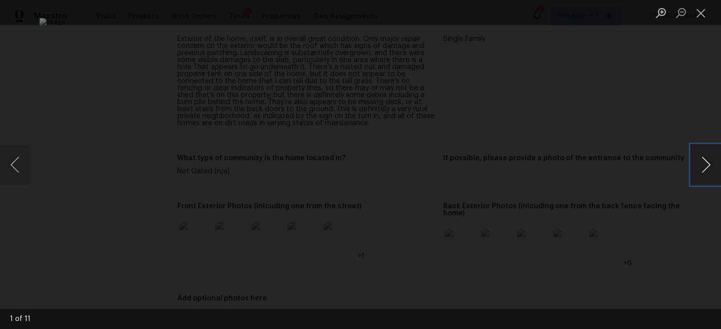
click at [705, 163] on button "Next image" at bounding box center [706, 165] width 30 height 40
click at [660, 112] on div "Lightbox" at bounding box center [360, 164] width 721 height 329
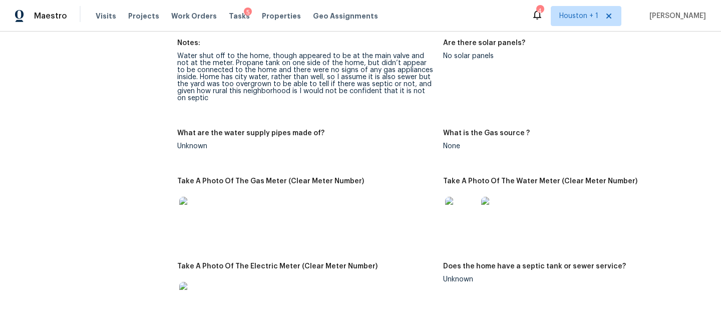
scroll to position [732, 0]
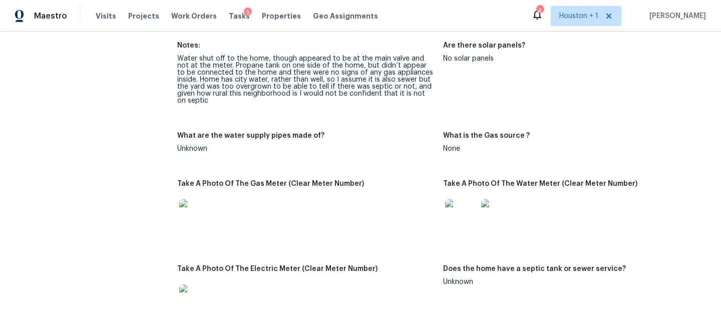
click at [192, 207] on img at bounding box center [195, 215] width 32 height 32
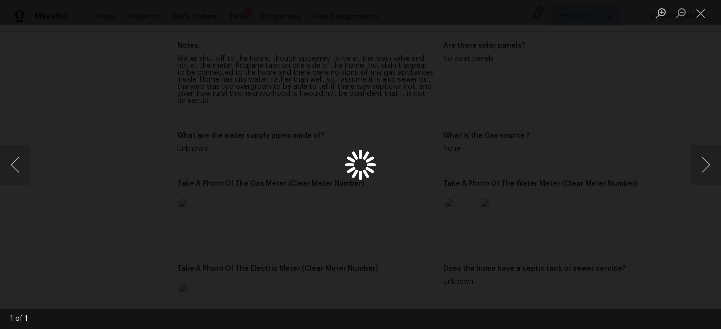
click at [647, 101] on div "Lightbox" at bounding box center [360, 164] width 721 height 329
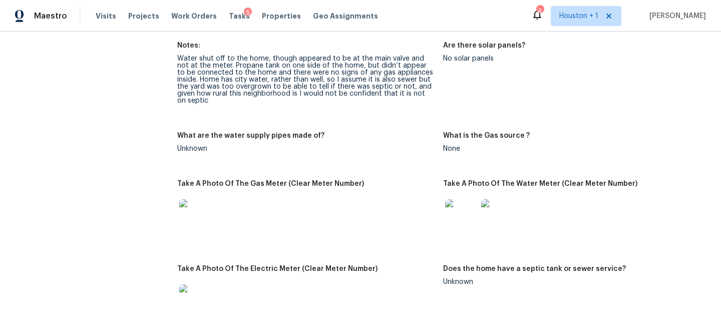
click at [458, 204] on img at bounding box center [461, 215] width 32 height 32
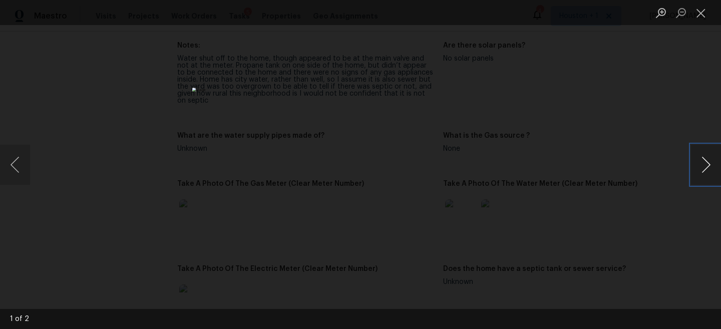
click at [705, 163] on button "Next image" at bounding box center [706, 165] width 30 height 40
click at [618, 115] on div "Lightbox" at bounding box center [360, 164] width 721 height 329
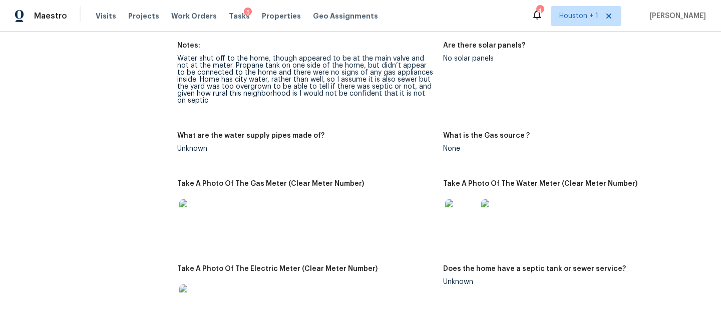
click at [297, 84] on div "Water shut off to the home, though appeared to be at the main valve and not at …" at bounding box center [306, 79] width 258 height 49
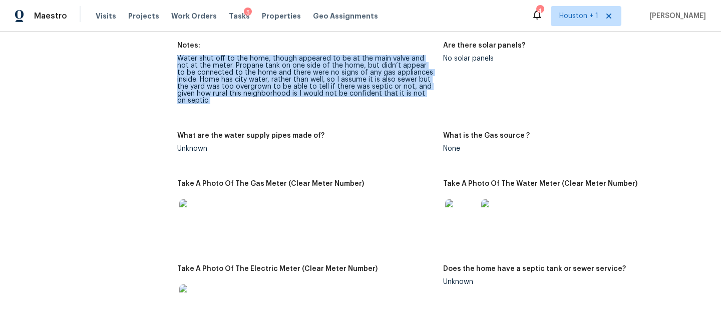
click at [297, 84] on div "Water shut off to the home, though appeared to be at the main valve and not at …" at bounding box center [306, 79] width 258 height 49
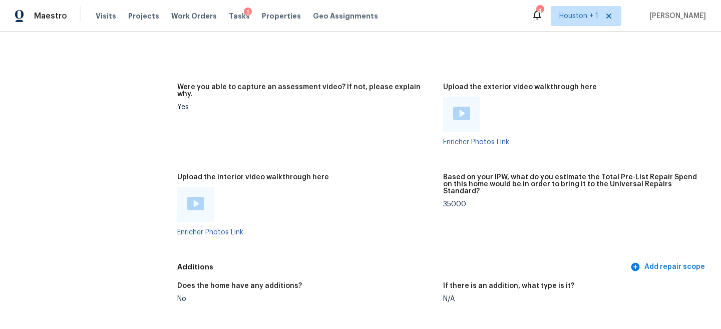
scroll to position [2167, 0]
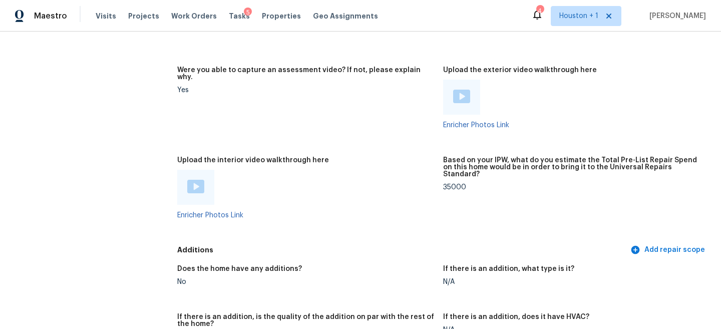
click at [460, 90] on img at bounding box center [461, 97] width 17 height 14
click at [198, 180] on img at bounding box center [195, 187] width 17 height 14
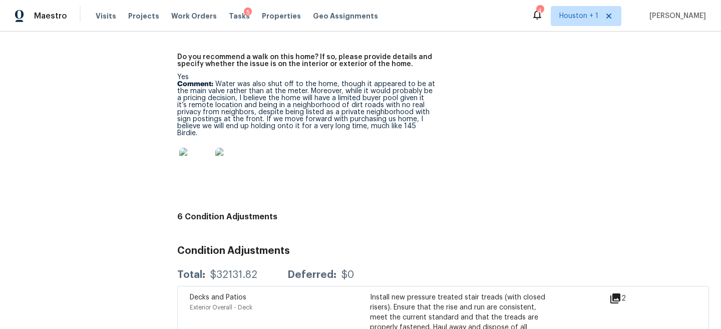
scroll to position [2723, 0]
click at [226, 147] on img at bounding box center [231, 163] width 32 height 32
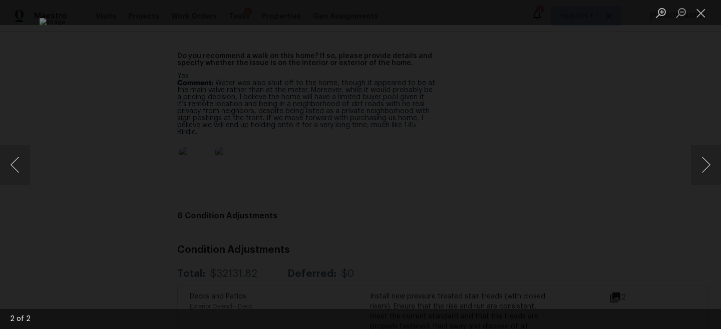
click at [629, 135] on div "Lightbox" at bounding box center [360, 164] width 721 height 329
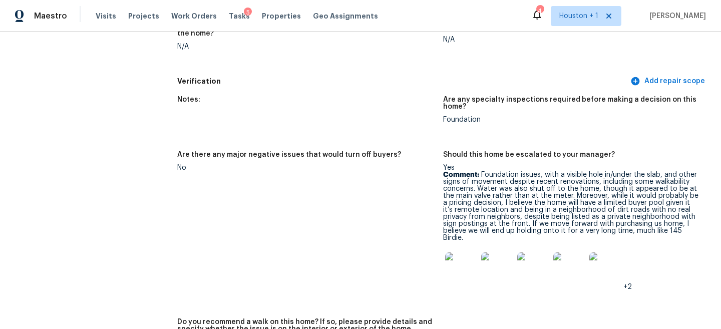
scroll to position [2457, 0]
click at [556, 252] on img at bounding box center [569, 268] width 32 height 32
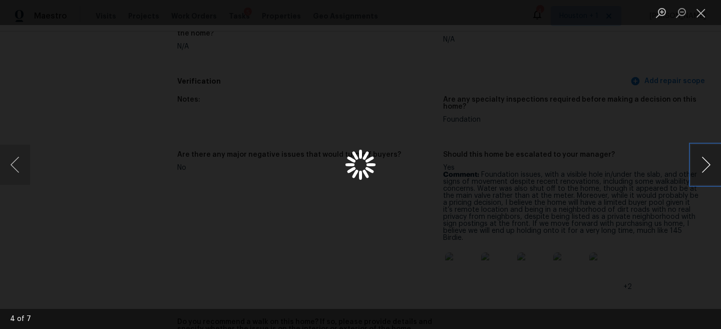
click at [709, 171] on button "Next image" at bounding box center [706, 165] width 30 height 40
click at [702, 16] on button "Close lightbox" at bounding box center [701, 13] width 20 height 18
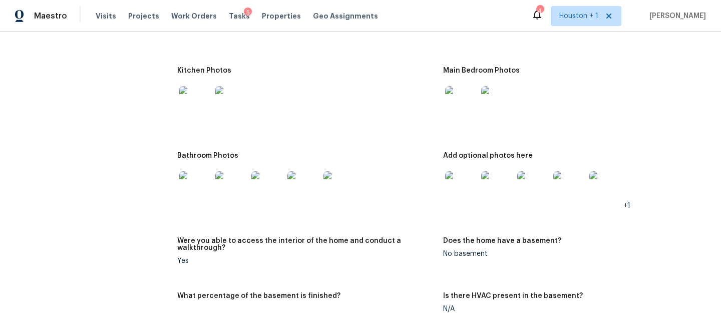
scroll to position [1423, 0]
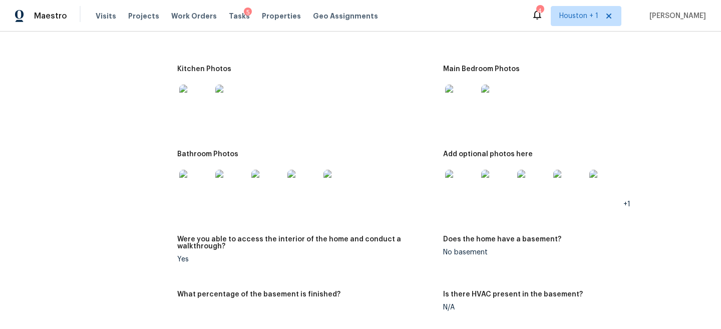
click at [473, 87] on img at bounding box center [461, 101] width 32 height 32
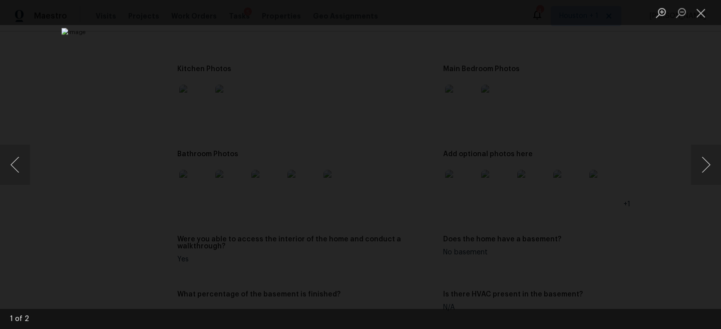
click at [335, 153] on img "Lightbox" at bounding box center [361, 164] width 598 height 273
click at [335, 153] on img "Lightbox" at bounding box center [385, 176] width 1201 height 548
click at [674, 155] on div "Lightbox" at bounding box center [360, 164] width 721 height 329
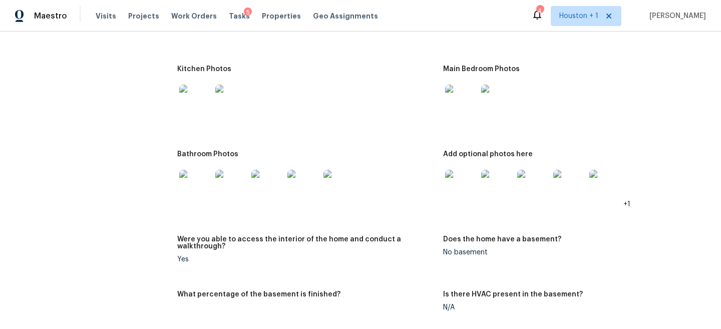
click at [197, 88] on img at bounding box center [195, 101] width 32 height 32
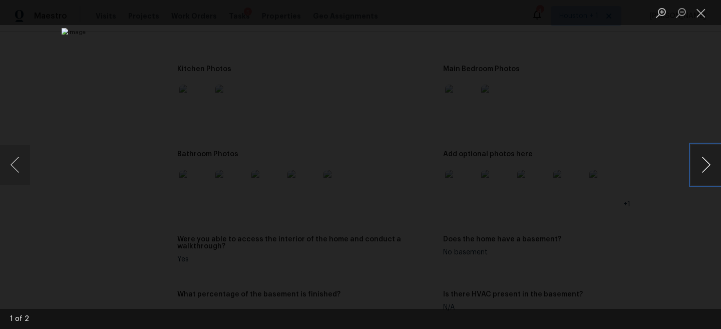
click at [701, 165] on button "Next image" at bounding box center [706, 165] width 30 height 40
click at [652, 132] on div "Lightbox" at bounding box center [360, 164] width 721 height 329
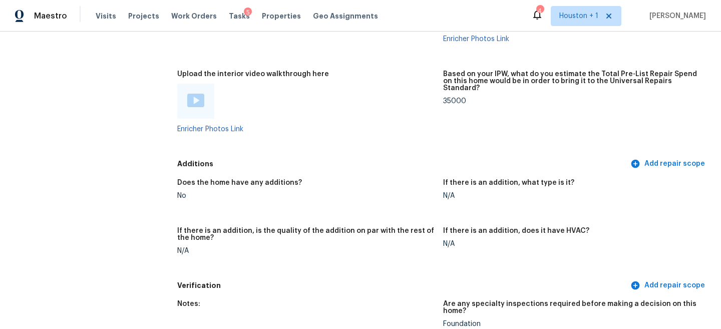
scroll to position [2214, 0]
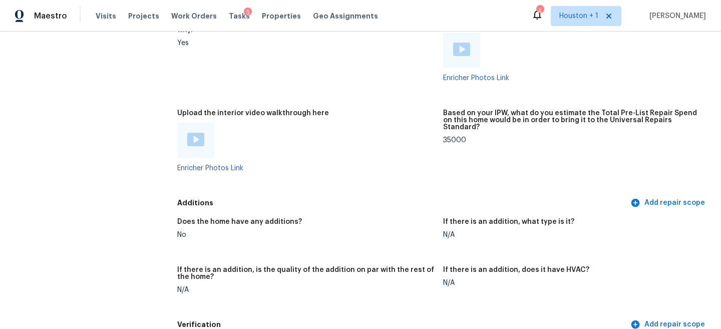
click at [190, 123] on div at bounding box center [195, 140] width 37 height 35
click at [192, 133] on img at bounding box center [195, 140] width 17 height 14
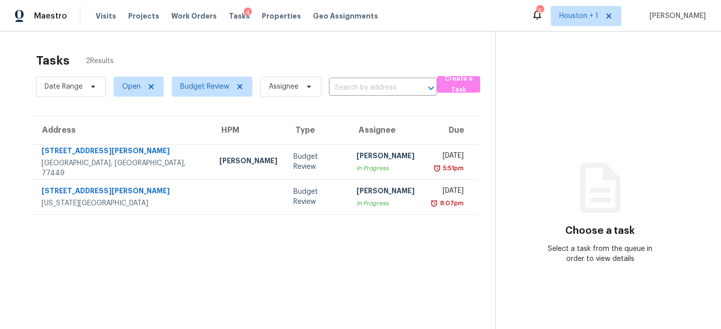
click at [326, 288] on section "Tasks 2 Results Date Range Open Budget Review Assignee ​ Create a Task Address …" at bounding box center [255, 204] width 479 height 313
